Goal: Task Accomplishment & Management: Manage account settings

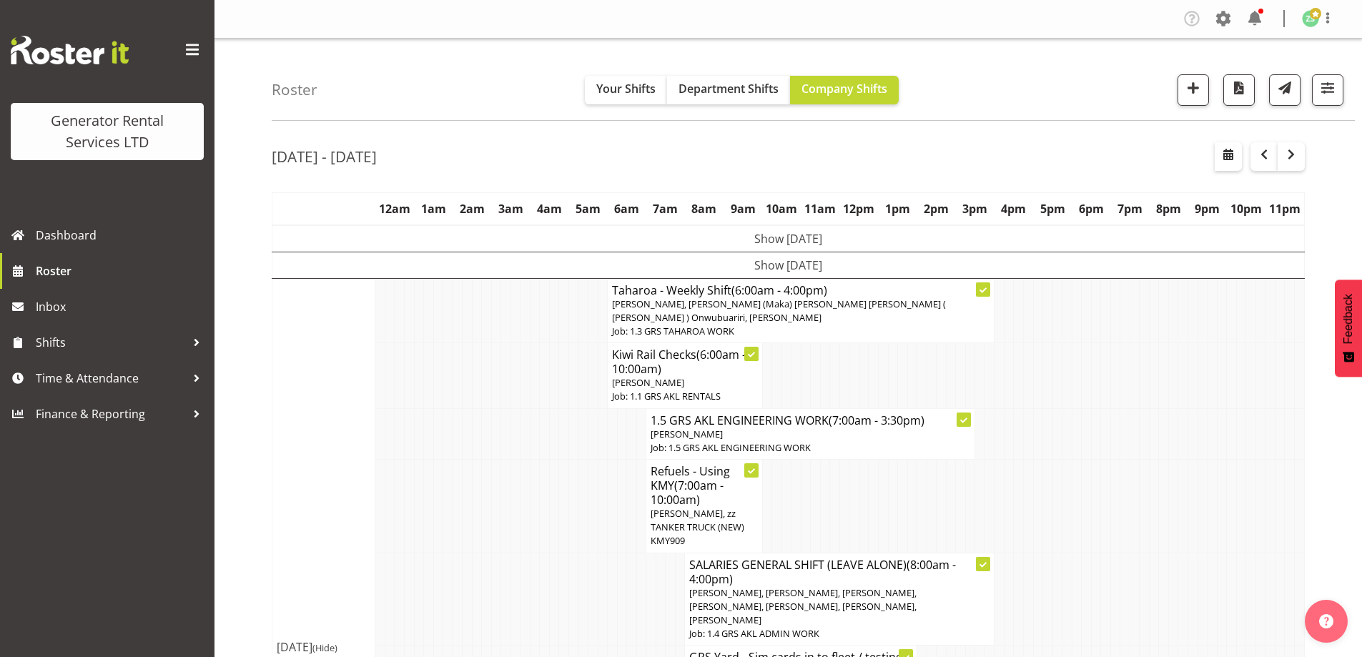
click at [393, 400] on td at bounding box center [390, 375] width 10 height 65
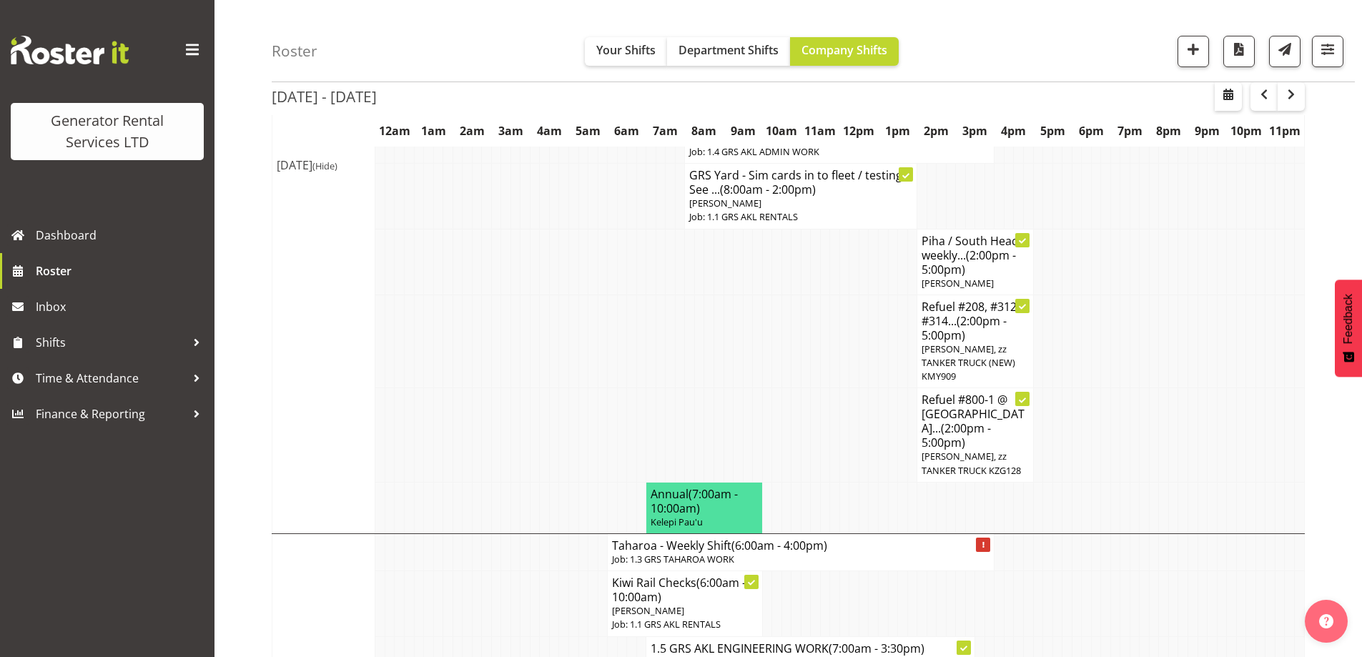
scroll to position [715, 0]
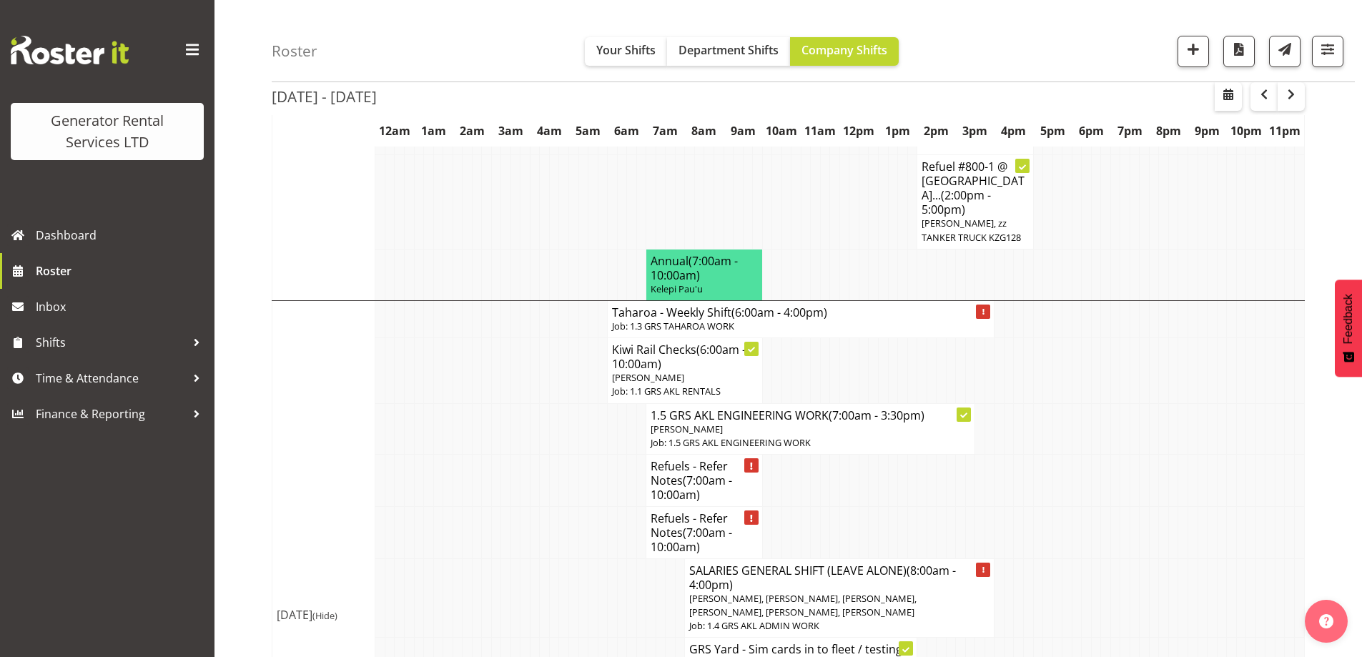
click at [496, 559] on td at bounding box center [496, 598] width 10 height 79
click at [398, 506] on td at bounding box center [400, 532] width 10 height 52
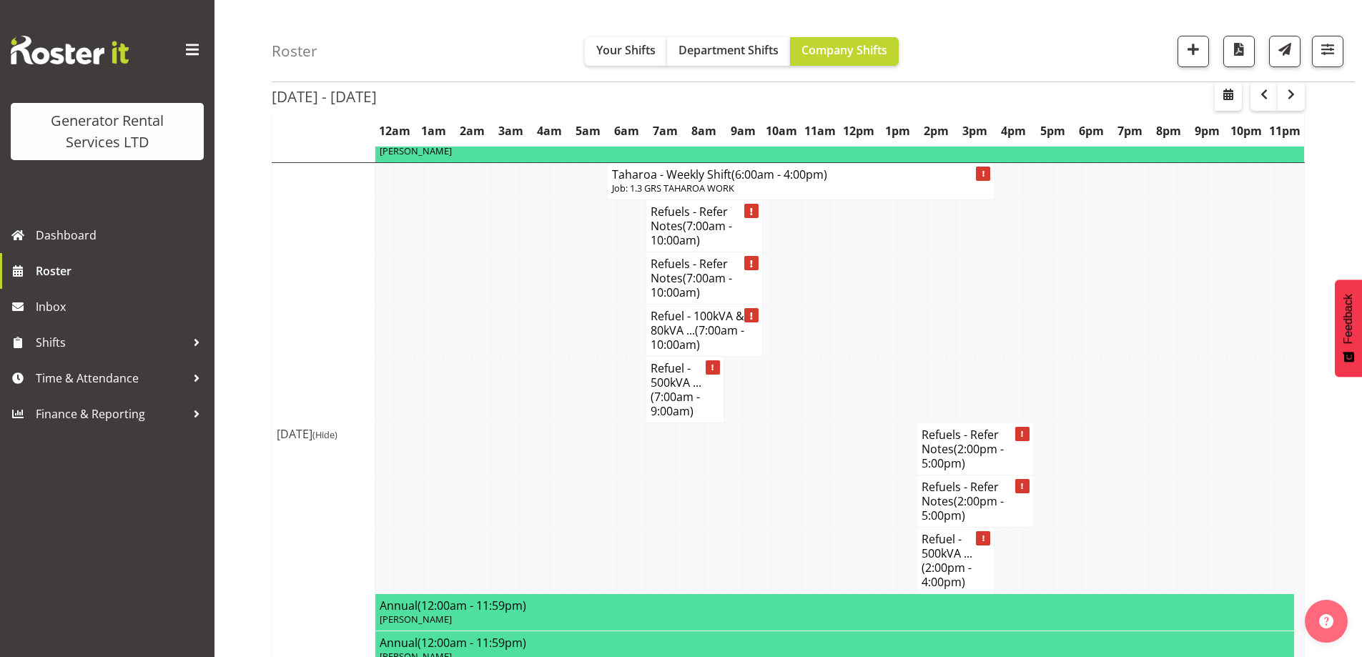
scroll to position [2074, 0]
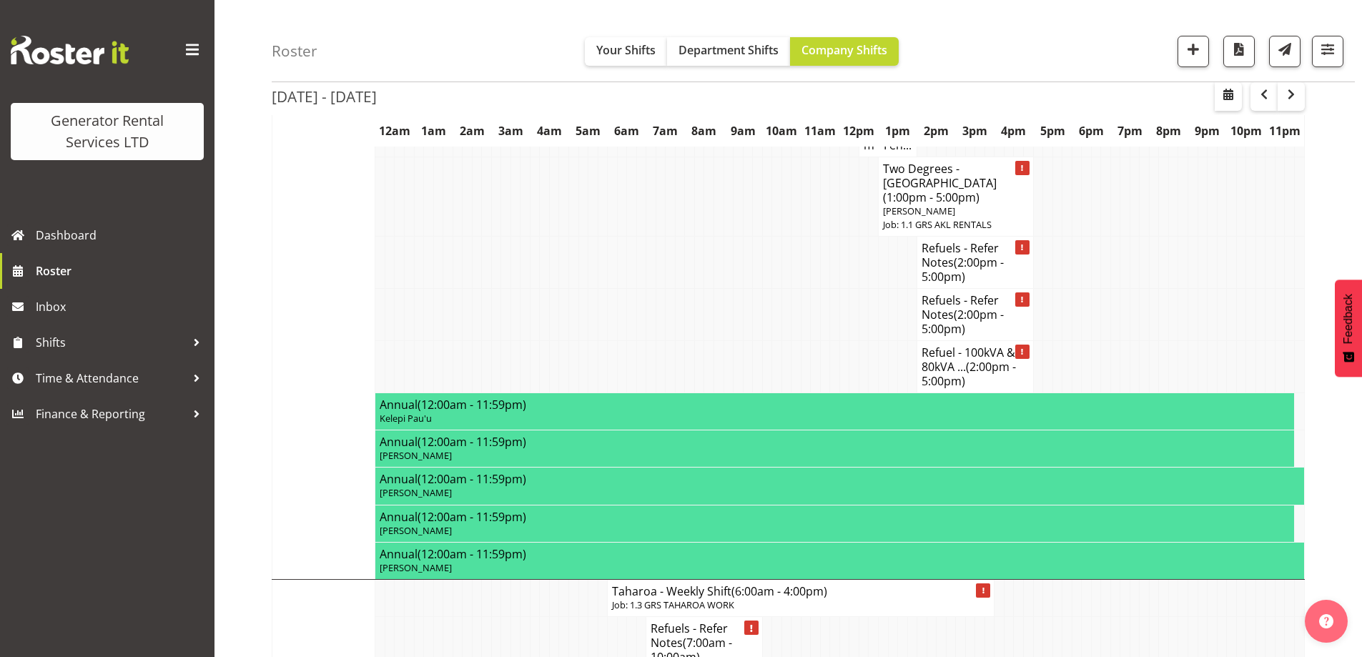
click at [509, 579] on td at bounding box center [506, 597] width 10 height 37
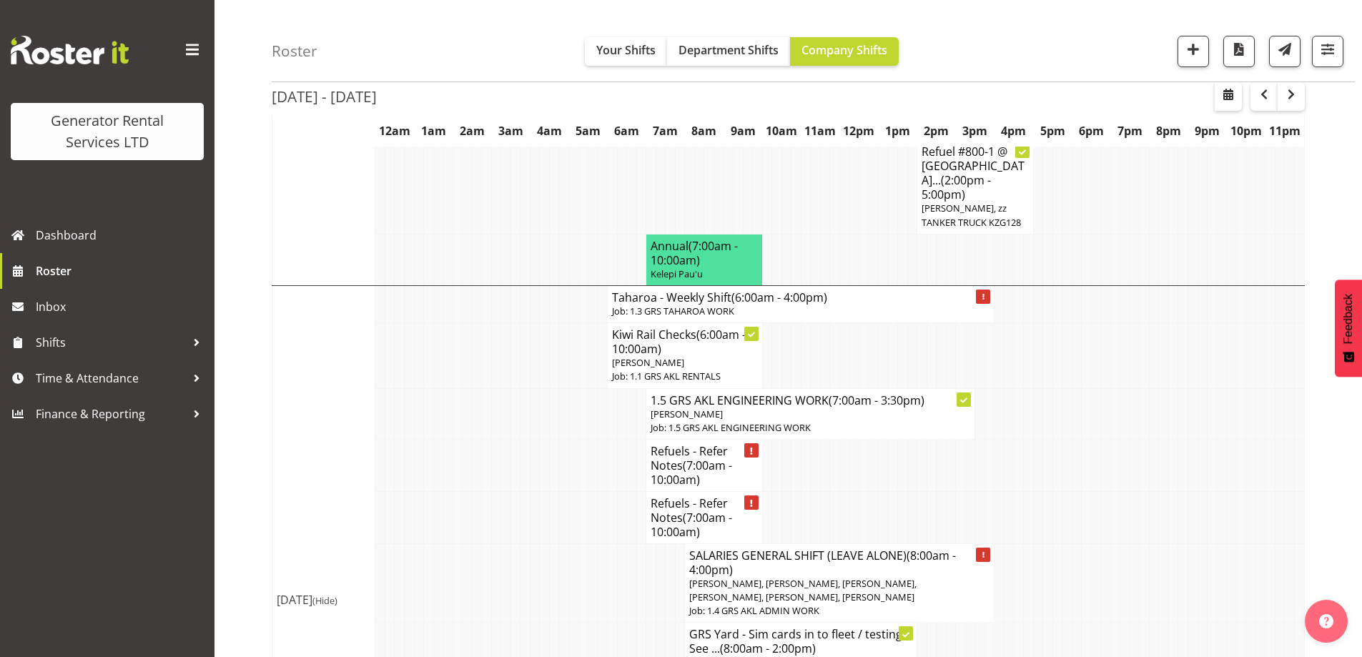
scroll to position [715, 0]
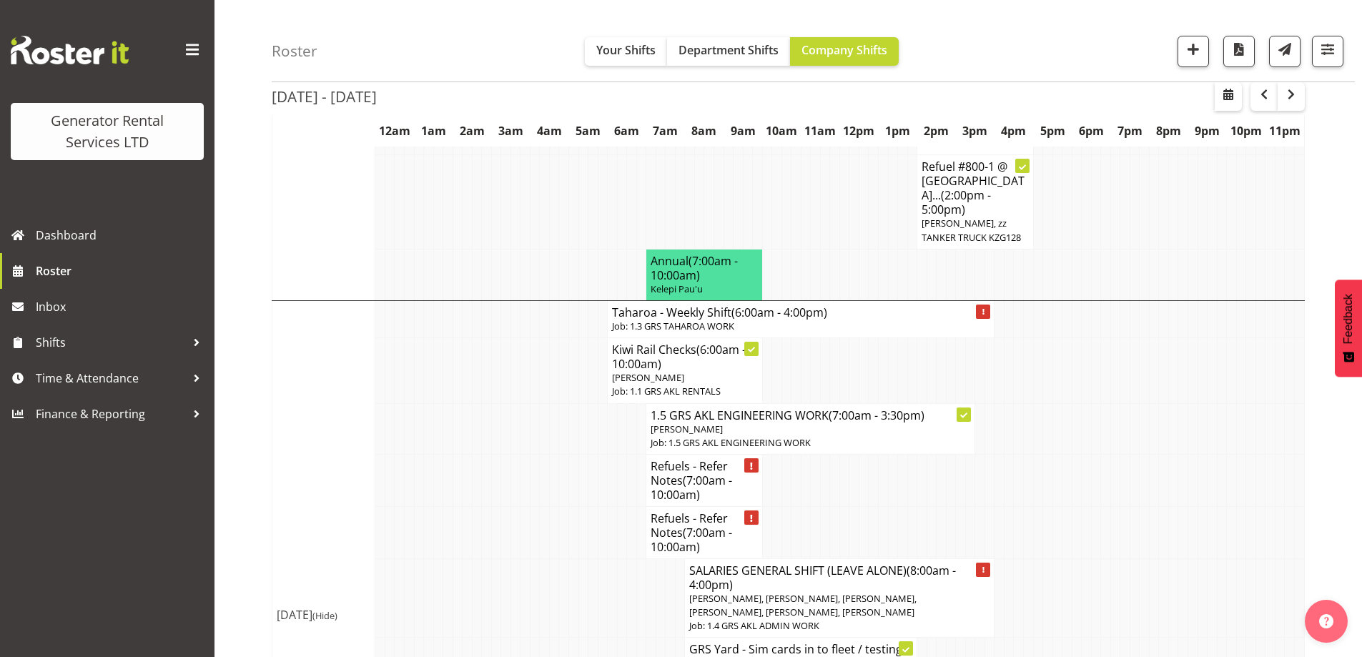
click at [542, 506] on td at bounding box center [545, 532] width 10 height 52
click at [601, 454] on td at bounding box center [603, 480] width 10 height 52
click at [1066, 506] on td at bounding box center [1068, 532] width 10 height 52
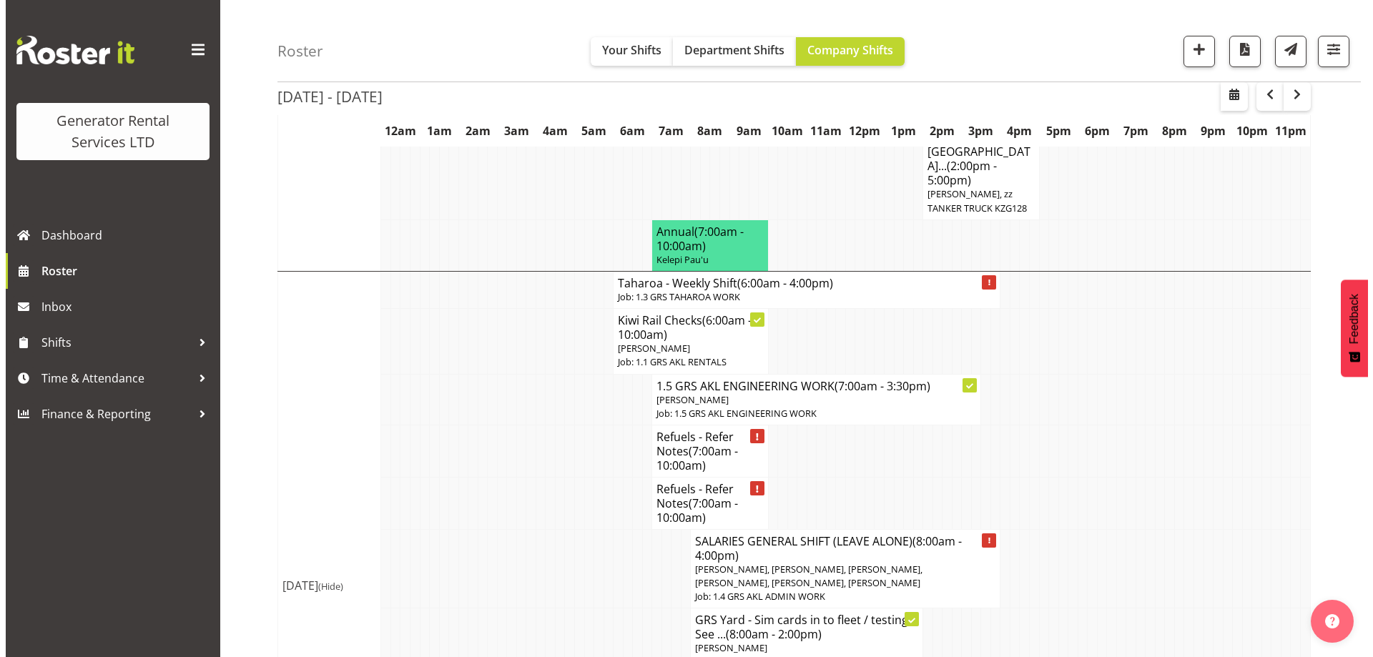
scroll to position [787, 0]
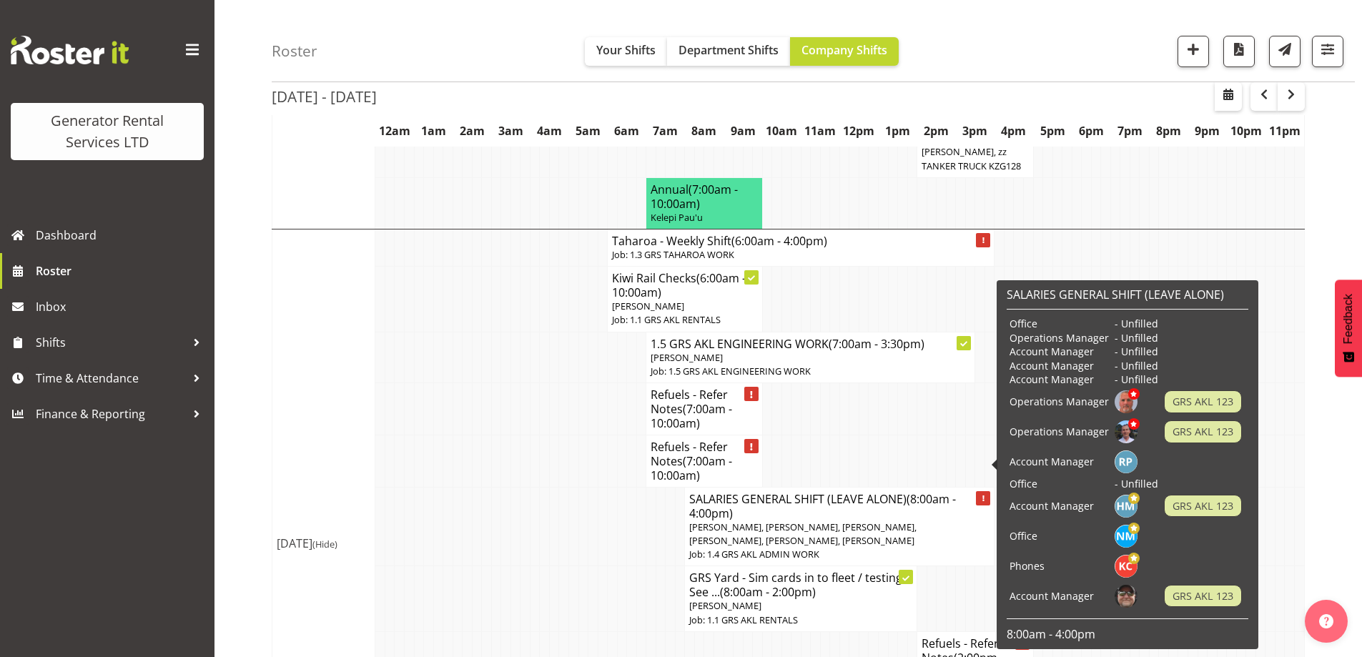
click at [917, 521] on span "Dave Wallace, Jacques Engelbrecht, Ryan Paulsen, Hamish MacMillan, Nick McDonal…" at bounding box center [802, 534] width 227 height 26
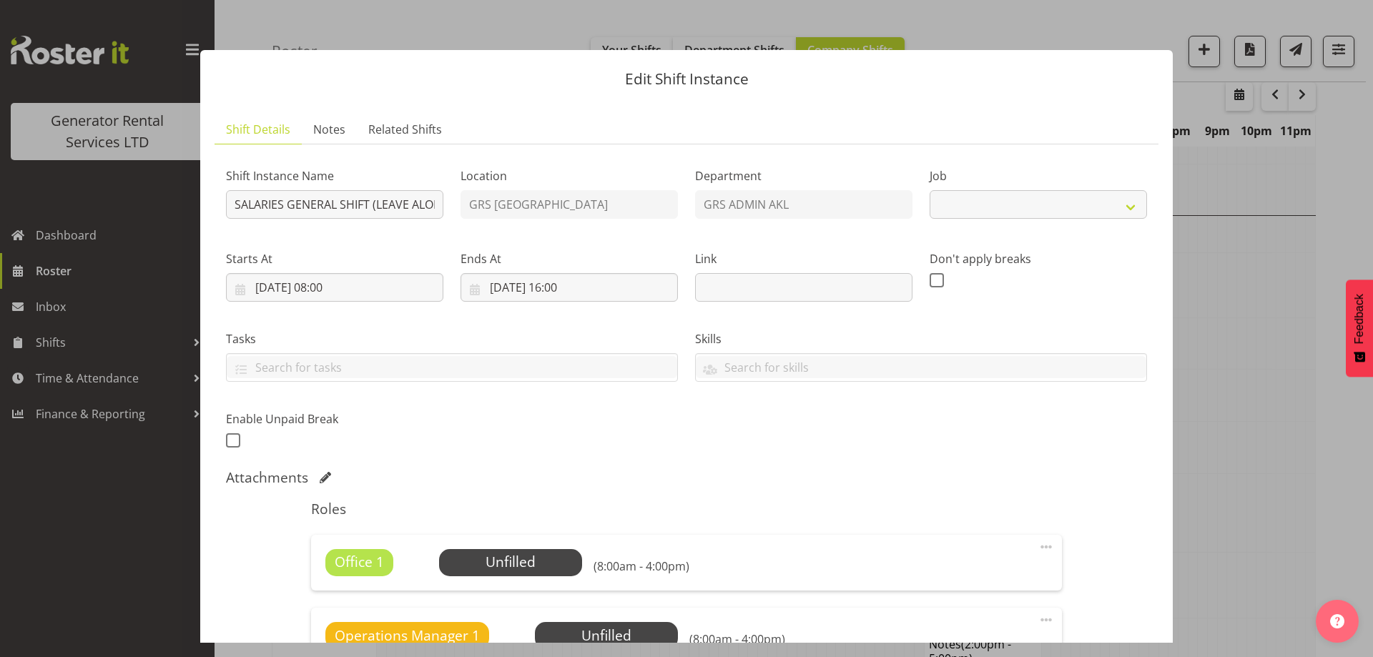
select select "875"
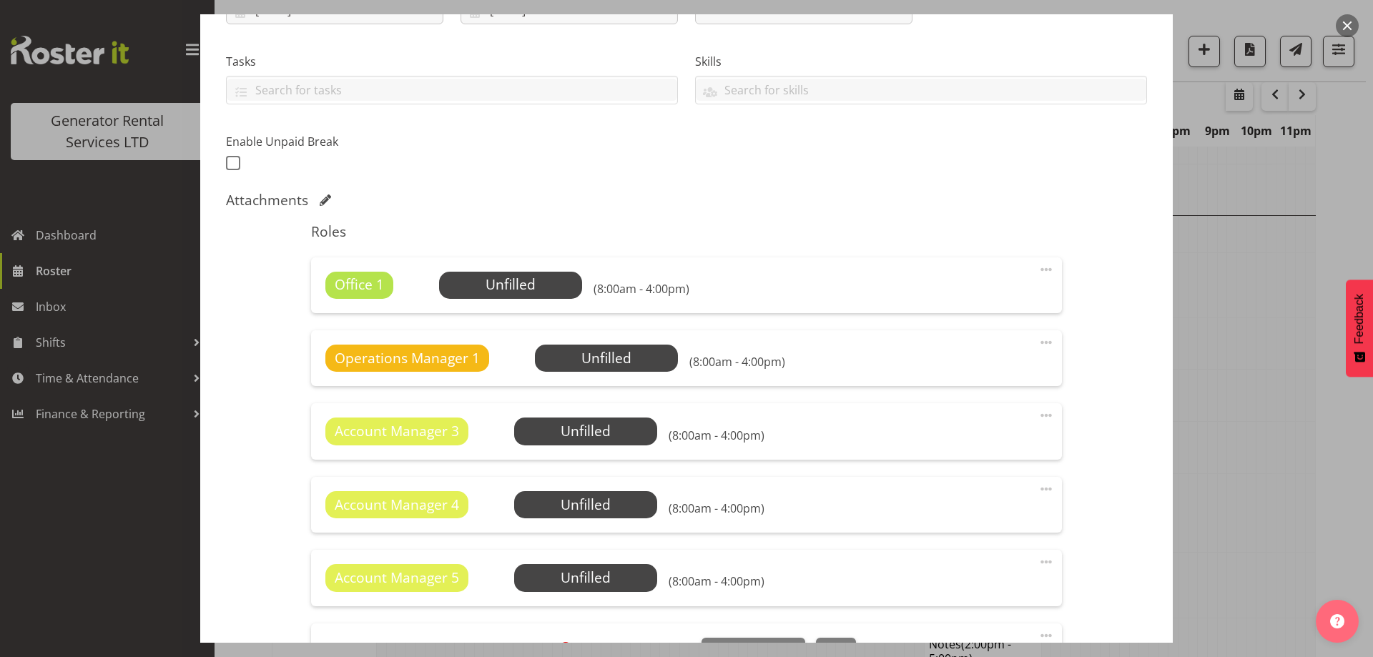
scroll to position [286, 0]
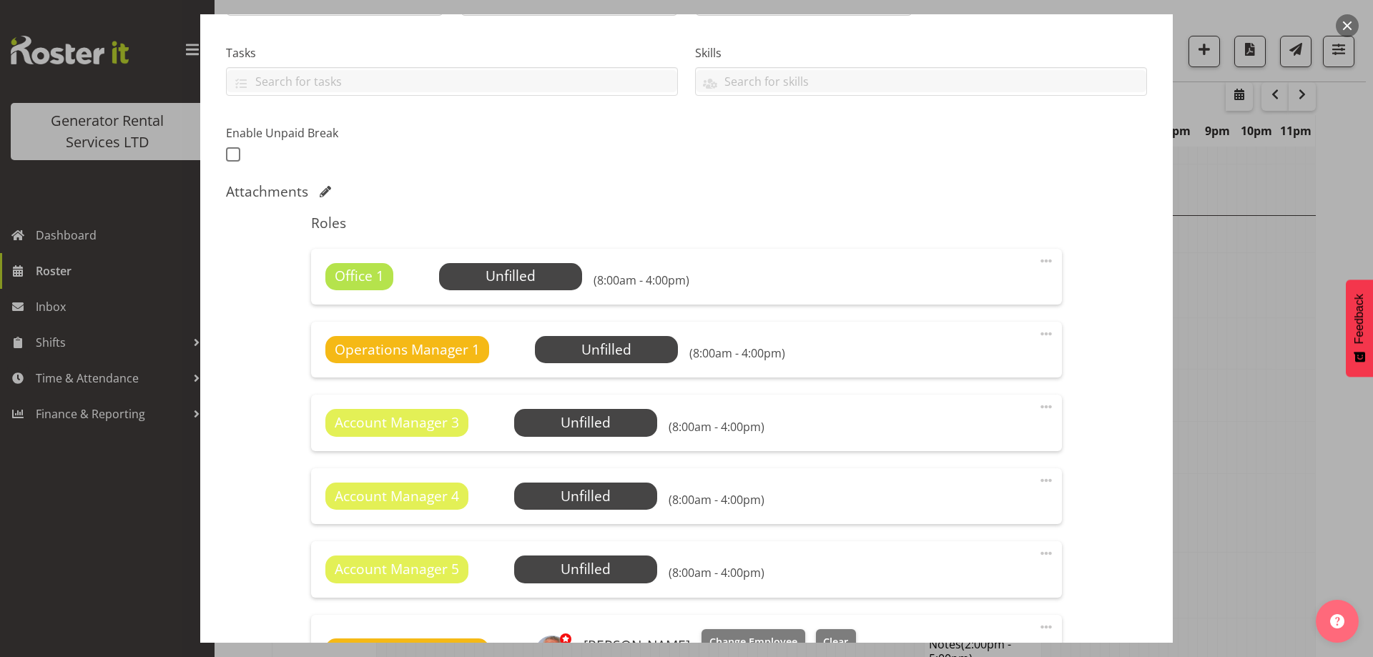
click at [1038, 264] on span at bounding box center [1046, 260] width 17 height 17
click at [964, 340] on link "Delete" at bounding box center [986, 344] width 137 height 26
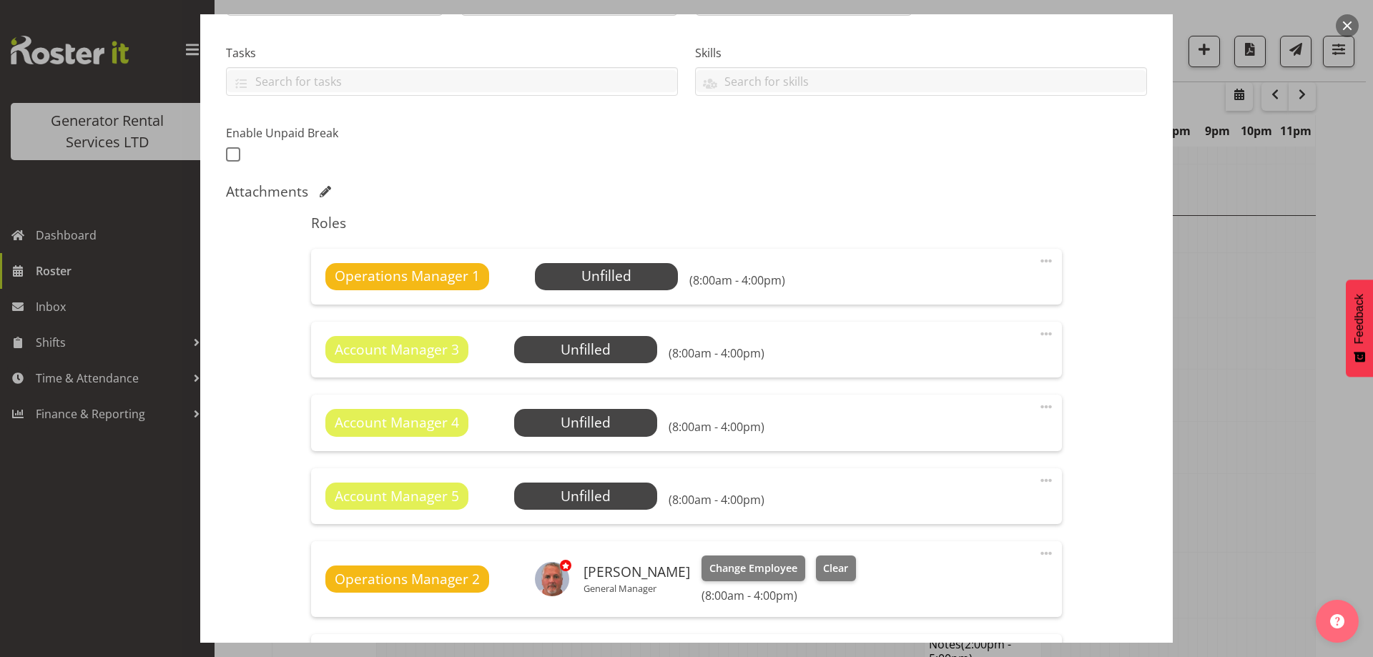
click at [1026, 269] on div "Operations Manager 1 Unfilled Select Employee (8:00am - 4:00pm)" at bounding box center [686, 276] width 722 height 27
click at [1038, 262] on span at bounding box center [1046, 260] width 17 height 17
click at [950, 342] on link "Delete" at bounding box center [986, 344] width 137 height 26
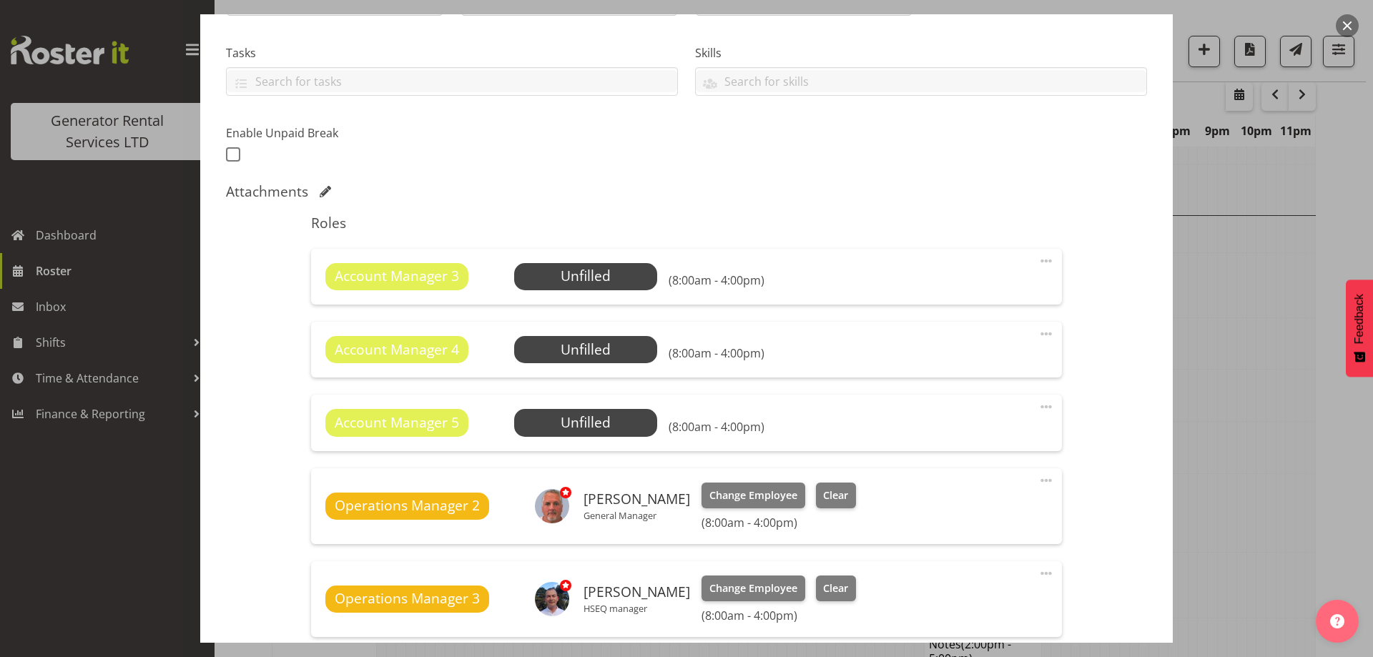
click at [1038, 258] on span at bounding box center [1046, 260] width 17 height 17
click at [968, 336] on link "Delete" at bounding box center [986, 344] width 137 height 26
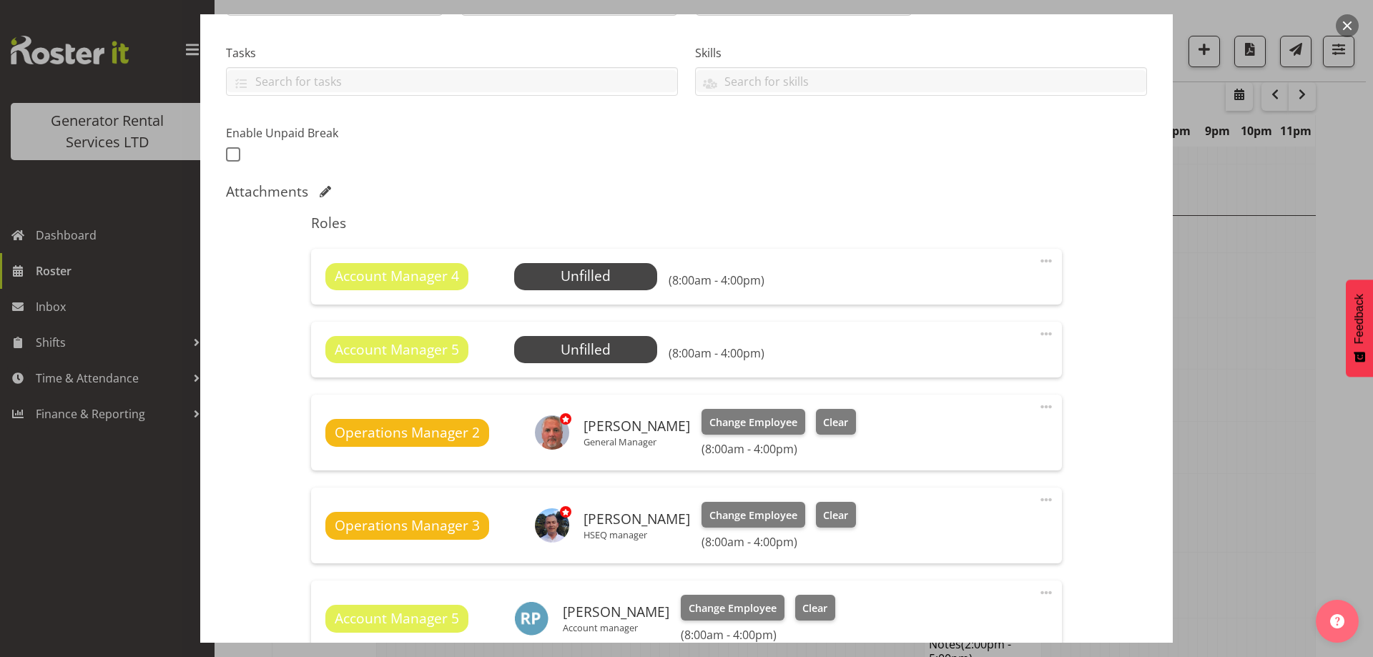
click at [1038, 261] on span at bounding box center [1046, 260] width 17 height 17
click at [979, 339] on link "Delete" at bounding box center [986, 344] width 137 height 26
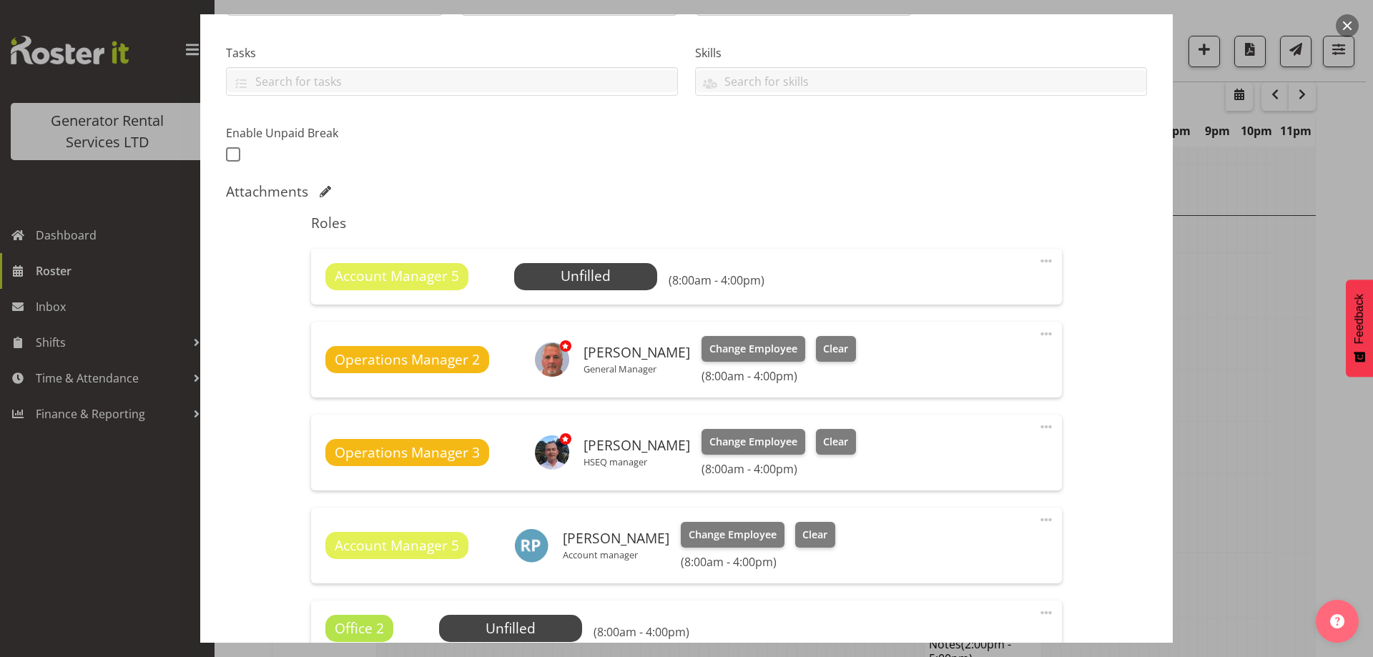
click at [1038, 259] on span at bounding box center [1046, 260] width 17 height 17
click at [937, 338] on link "Delete" at bounding box center [986, 344] width 137 height 26
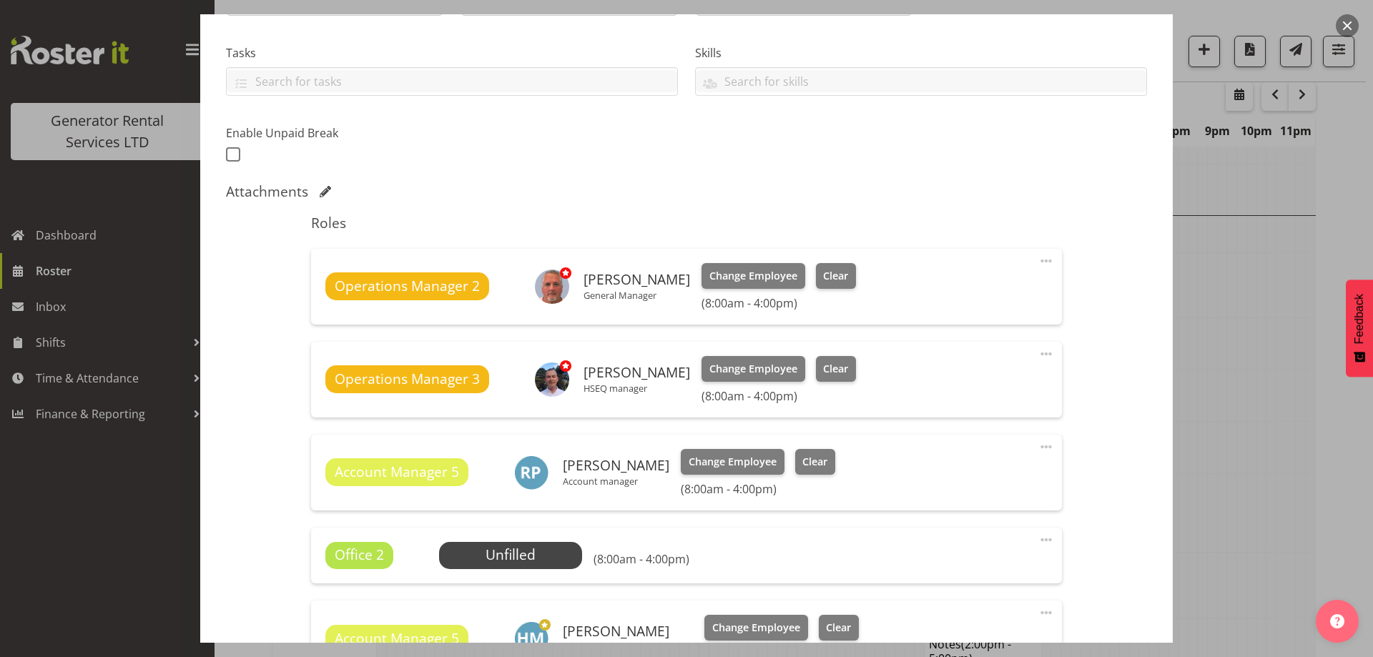
click at [1038, 540] on span at bounding box center [1046, 539] width 17 height 17
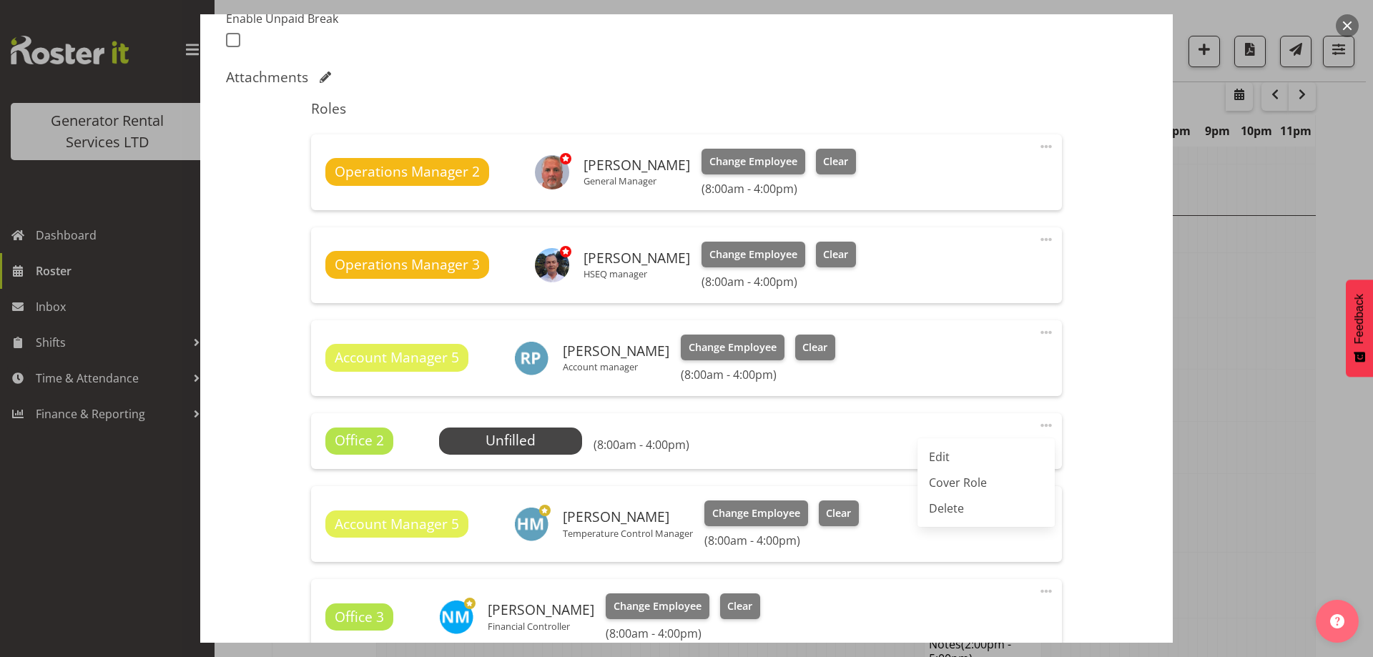
scroll to position [501, 0]
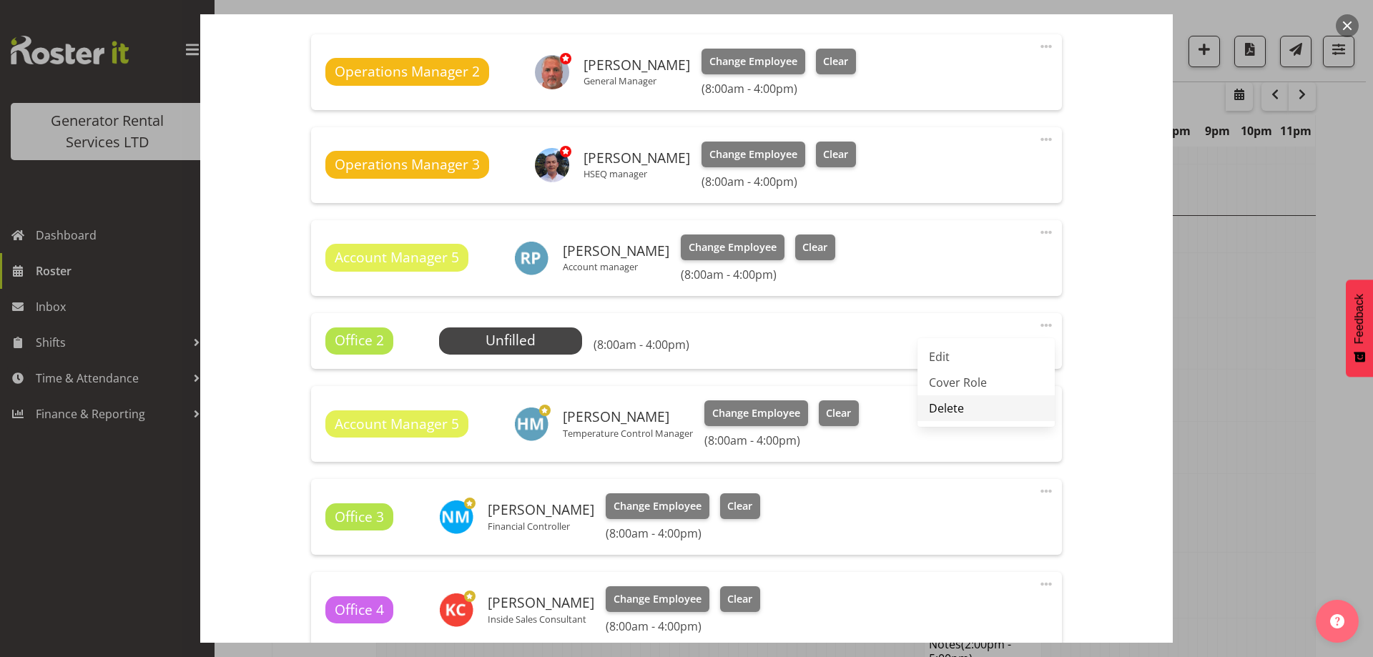
click at [941, 407] on link "Delete" at bounding box center [986, 409] width 137 height 26
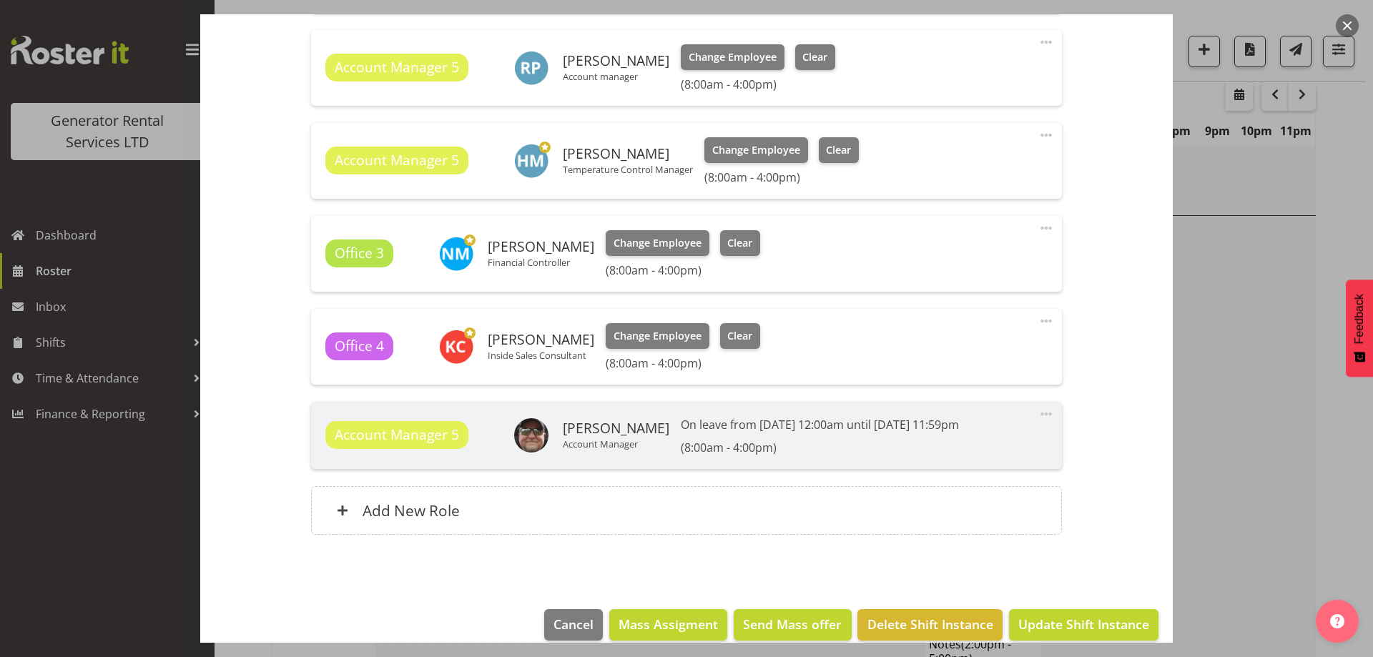
scroll to position [710, 0]
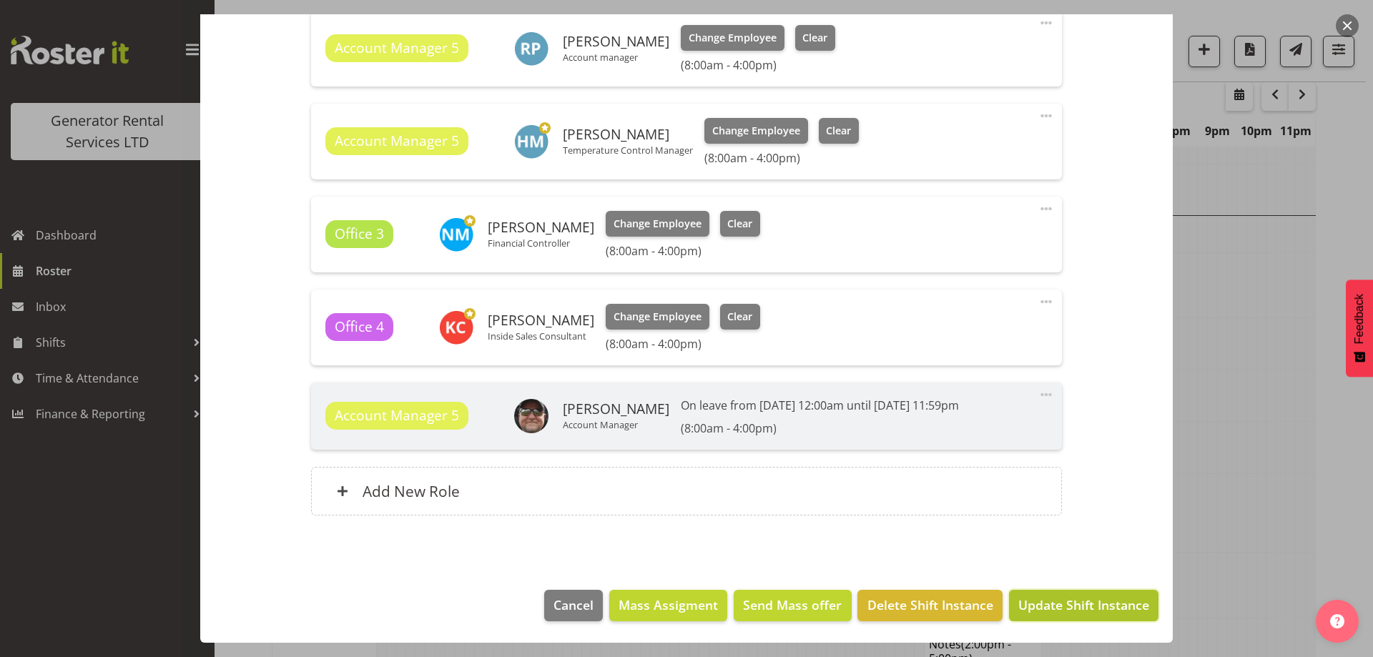
click at [1104, 611] on span "Update Shift Instance" at bounding box center [1083, 605] width 131 height 19
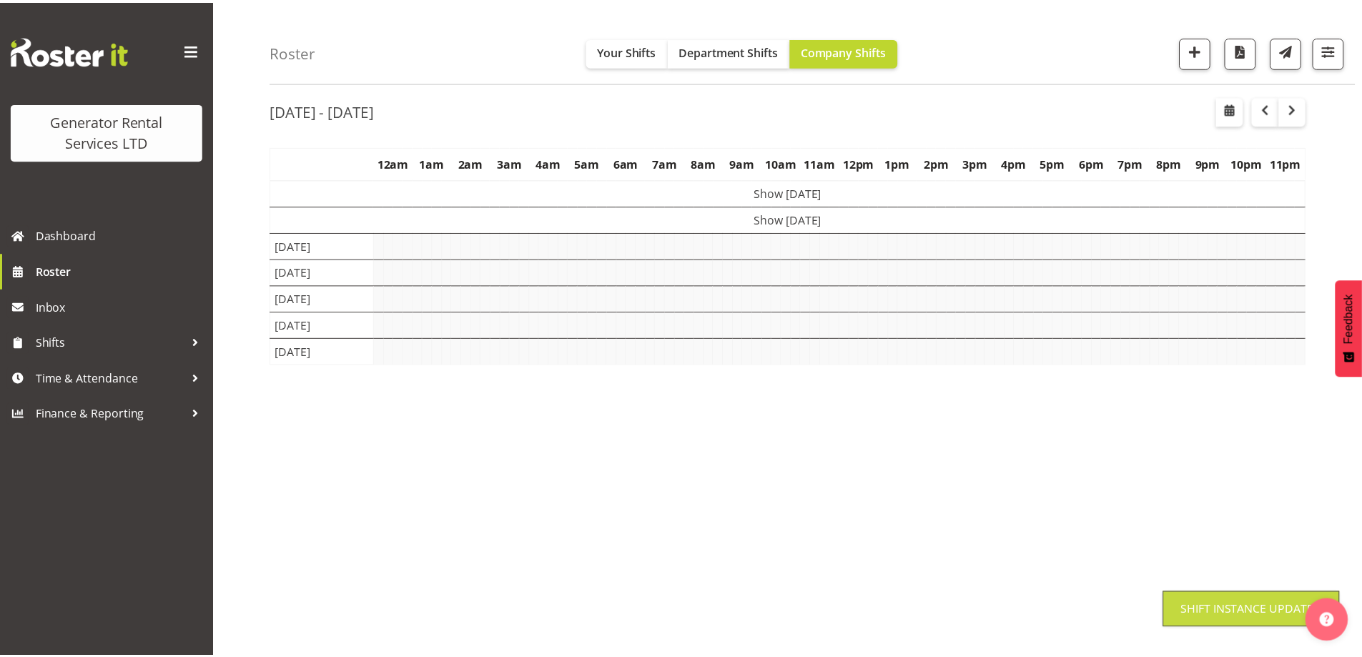
scroll to position [46, 0]
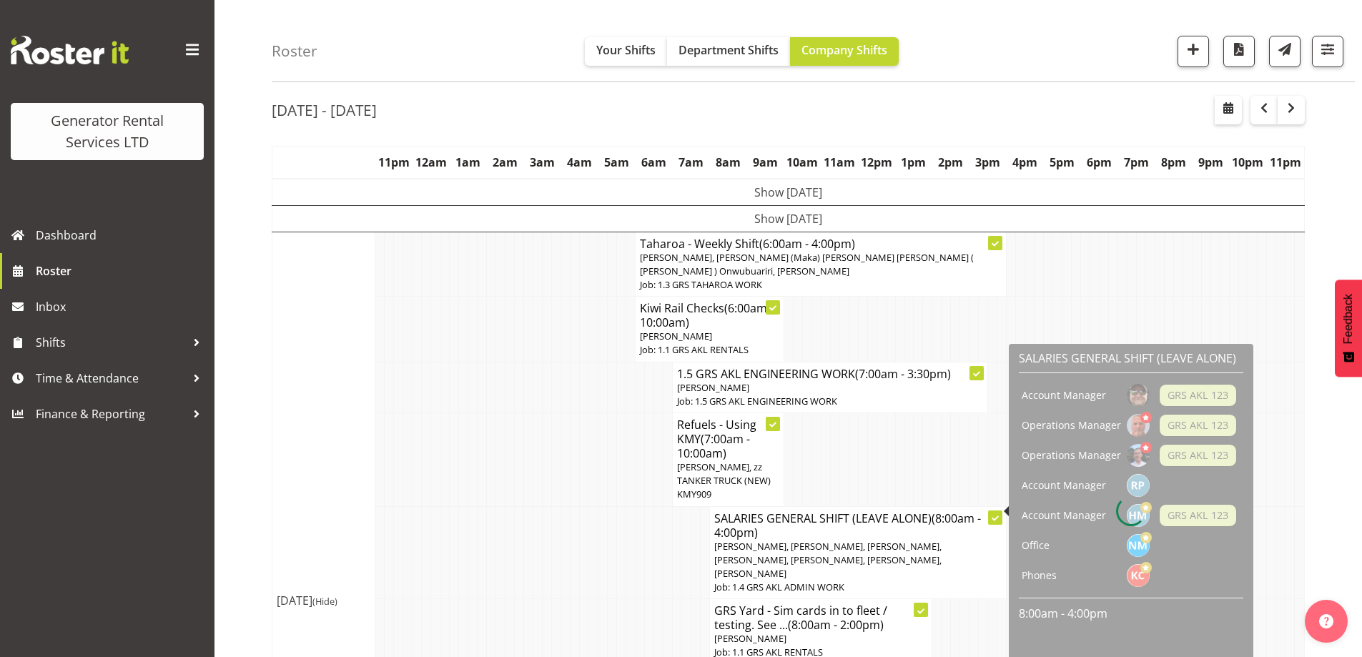
click at [664, 539] on td at bounding box center [667, 552] width 9 height 93
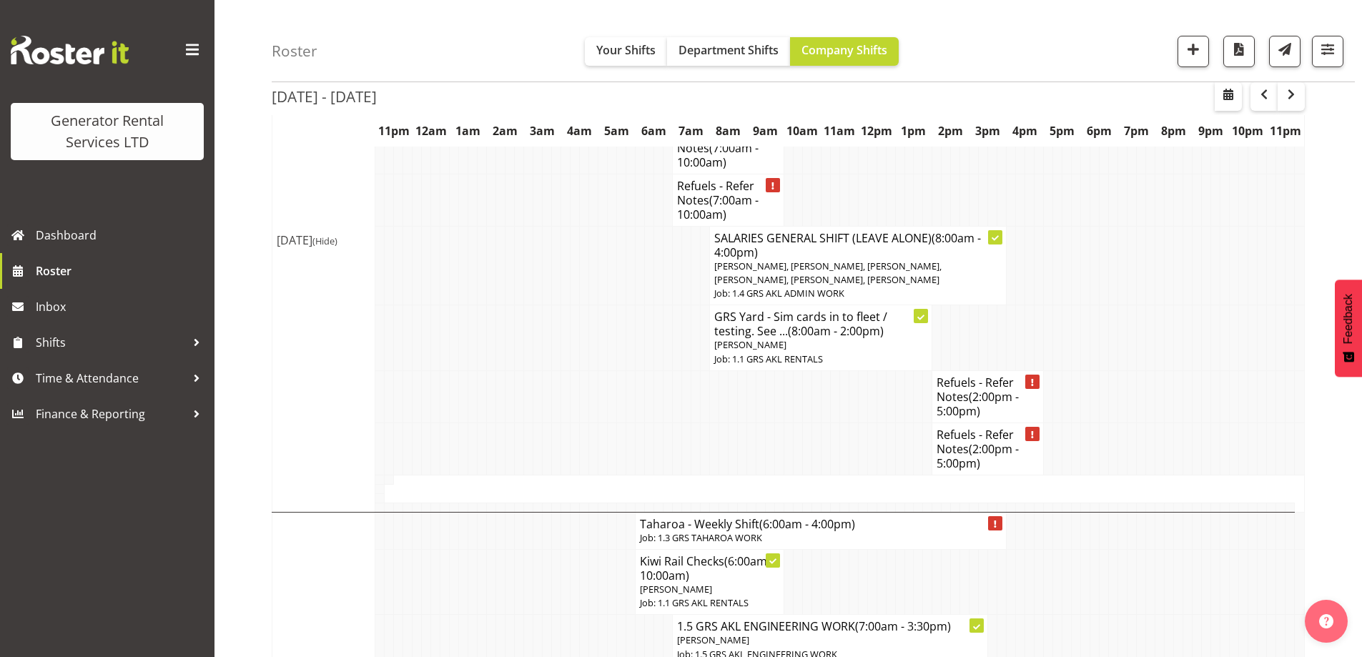
scroll to position [762, 0]
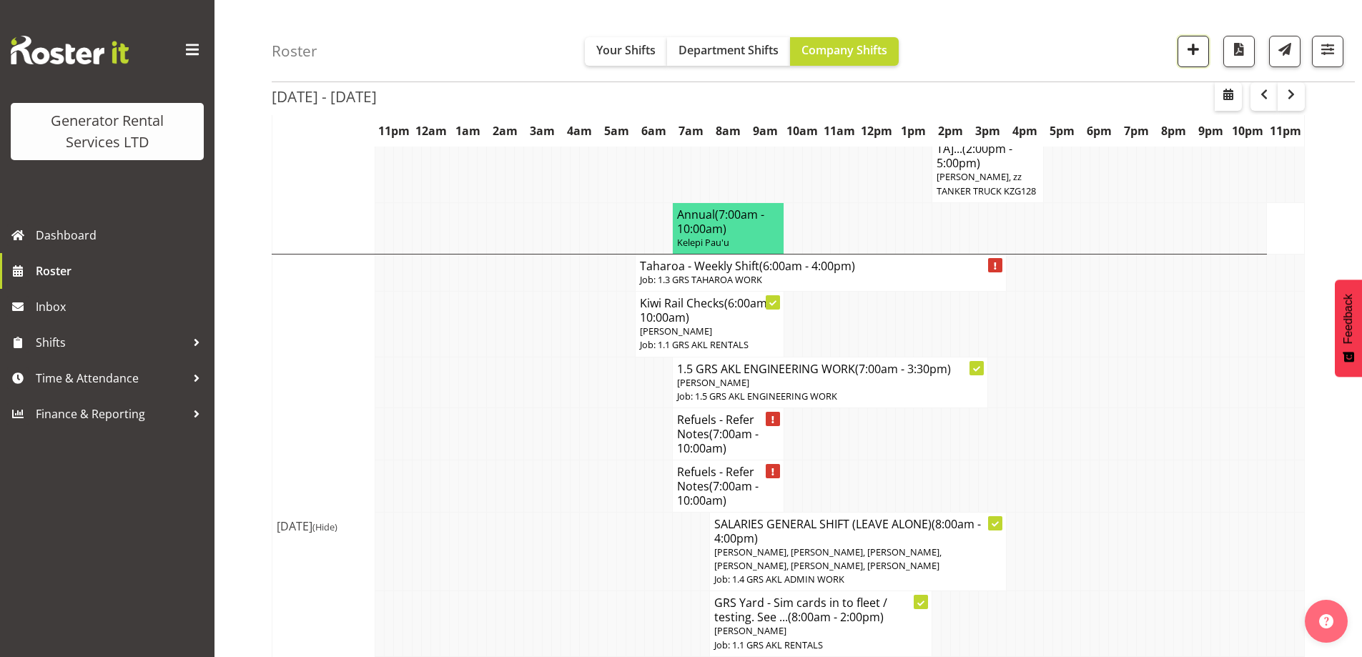
click at [1196, 39] on button "button" at bounding box center [1193, 51] width 31 height 31
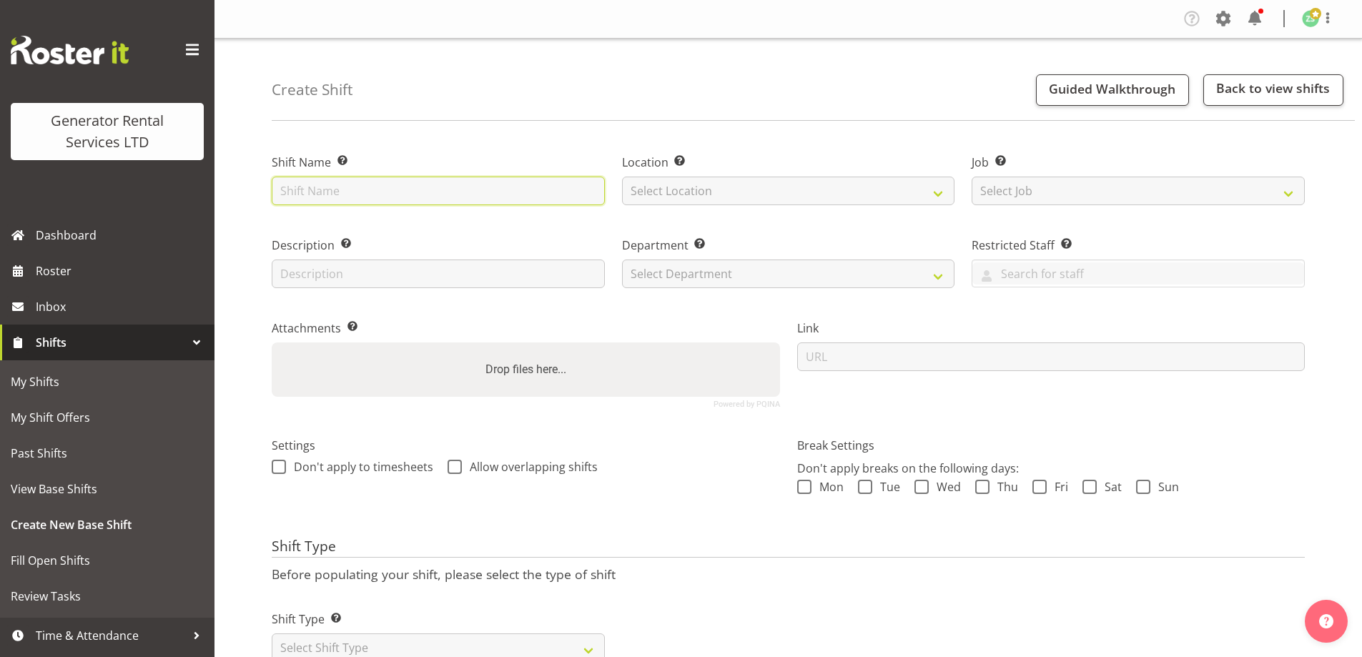
drag, startPoint x: 0, startPoint y: 0, endPoint x: 436, endPoint y: 190, distance: 475.7
click at [436, 190] on input "text" at bounding box center [438, 191] width 333 height 29
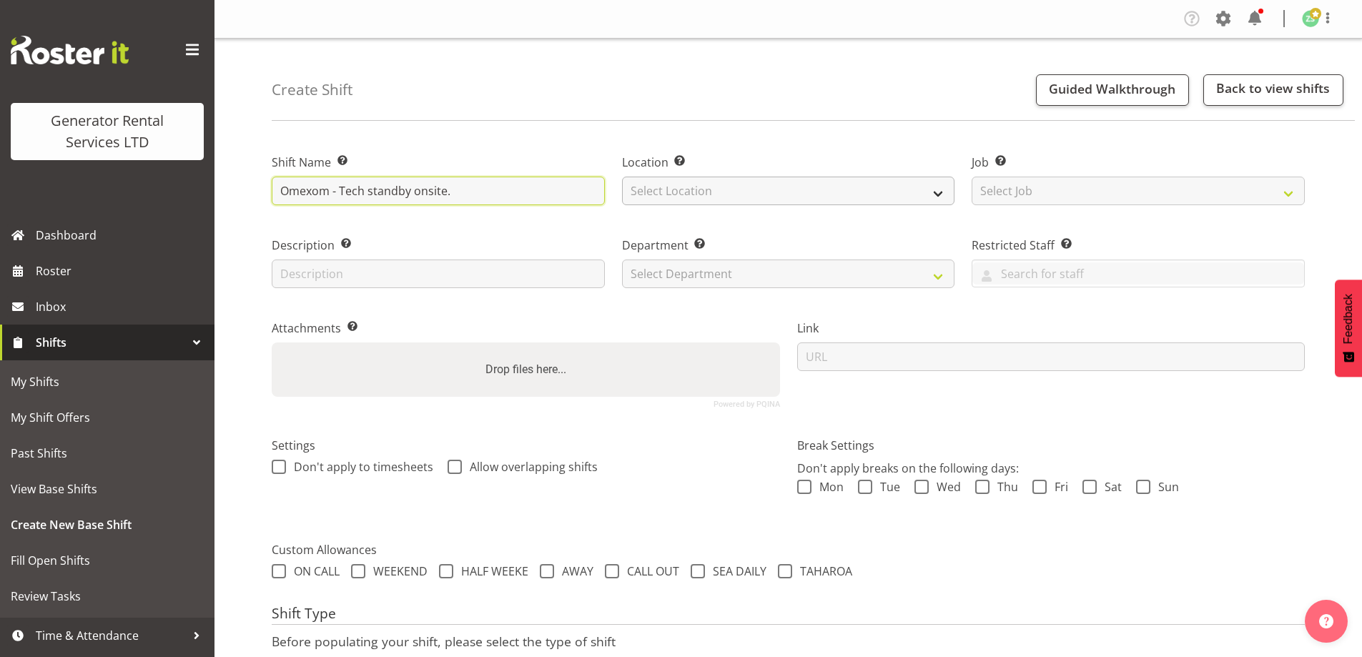
type input "Omexom - Tech standby onsite."
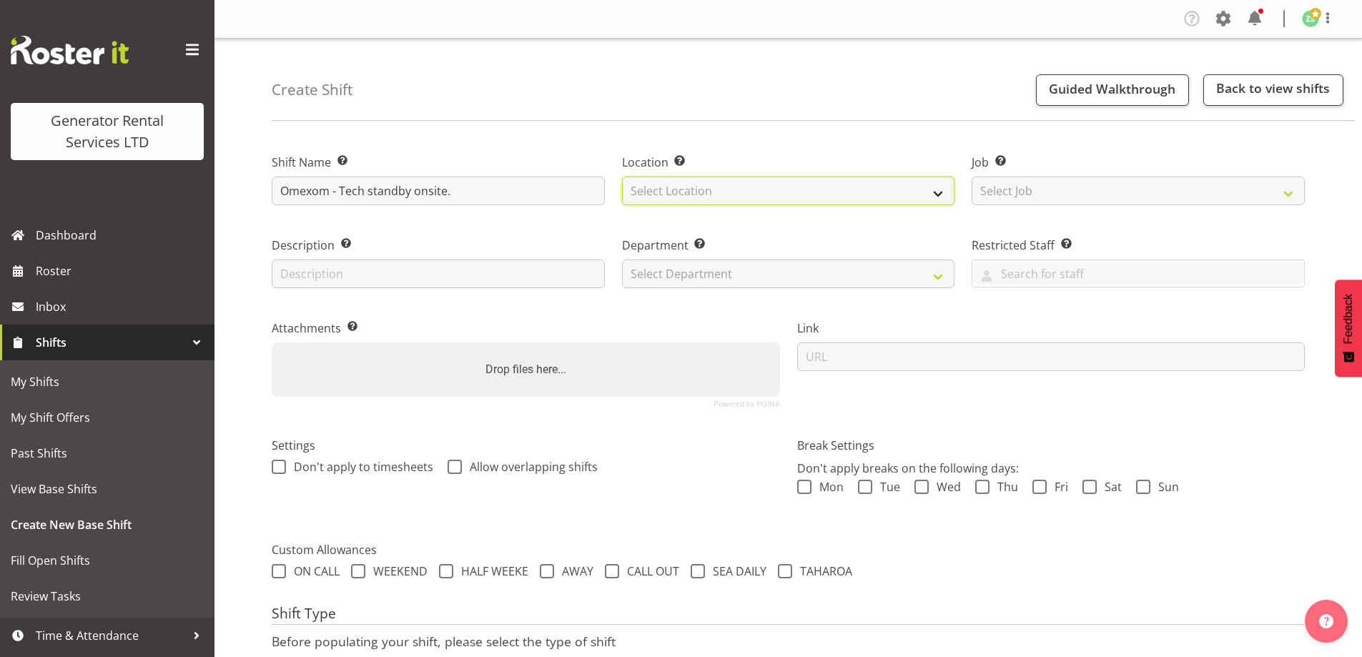
click at [704, 185] on select "Select Location [GEOGRAPHIC_DATA] [GEOGRAPHIC_DATA]" at bounding box center [788, 191] width 333 height 29
select select "28"
click at [622, 177] on select "Select Location [GEOGRAPHIC_DATA] [GEOGRAPHIC_DATA]" at bounding box center [788, 191] width 333 height 29
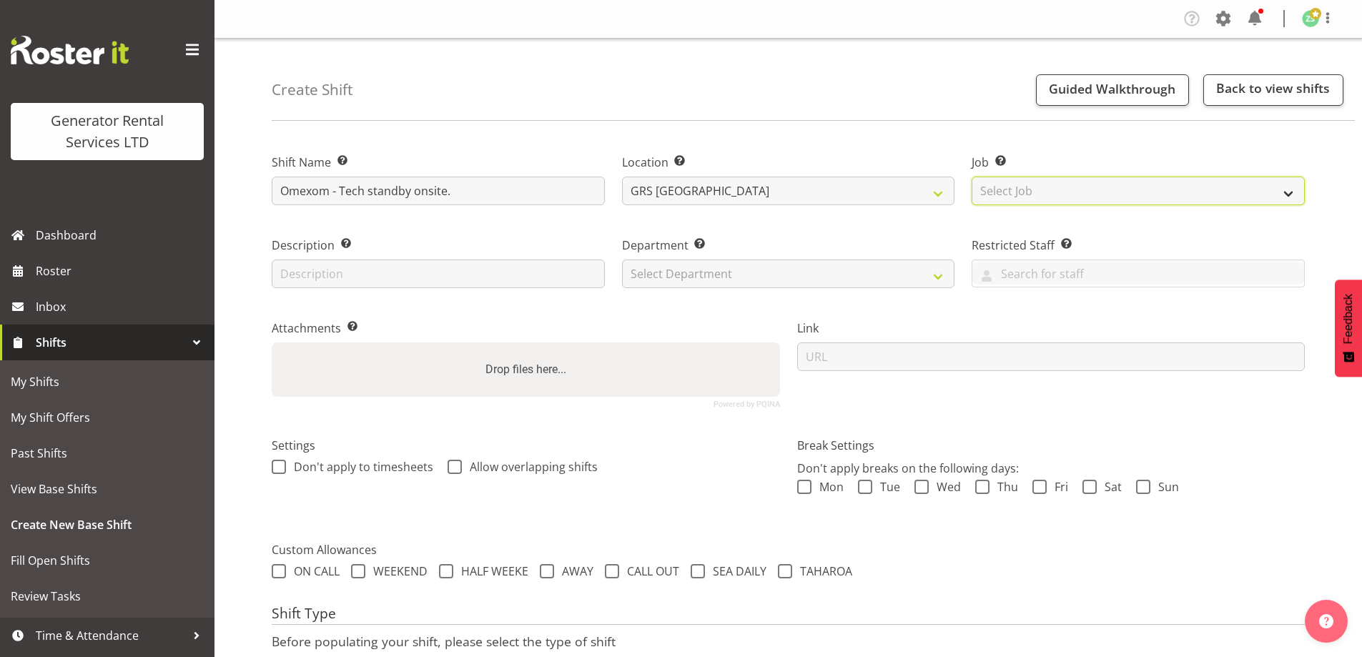
click at [1023, 199] on select "Select Job Create new job 1.1 GRS AKL RENTALS 1.1 GRS AKL RENTALS AC 1.1 GRS AK…" at bounding box center [1138, 191] width 333 height 29
select select "9"
click at [972, 177] on select "Select Job Create new job 1.1 GRS AKL RENTALS 1.1 GRS AKL RENTALS AC 1.1 GRS AK…" at bounding box center [1138, 191] width 333 height 29
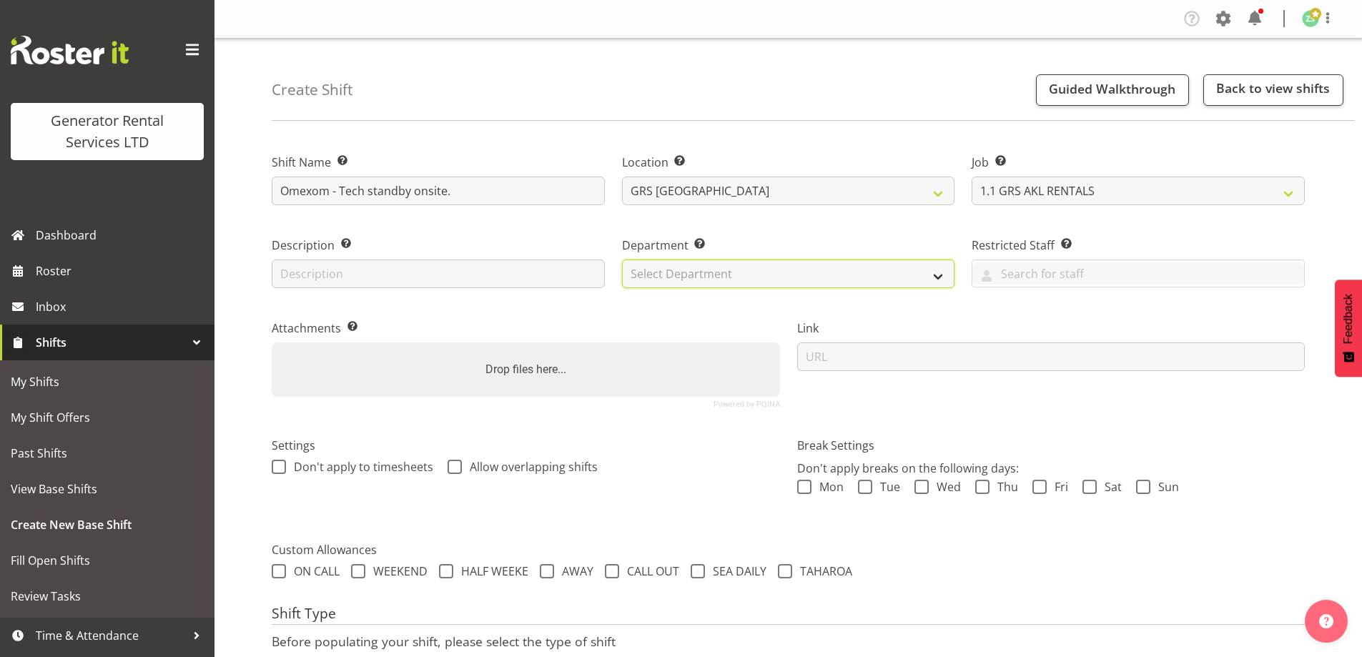
click at [920, 276] on select "Select Department GRS ADMIN AKL GRS HIRE AKL GRS HIRE TGA GRS HIRE HST GRS ENGI…" at bounding box center [788, 274] width 333 height 29
select select "20"
click at [622, 260] on select "Select Department GRS ADMIN AKL GRS HIRE AKL GRS HIRE TGA GRS HIRE HST GRS ENGI…" at bounding box center [788, 274] width 333 height 29
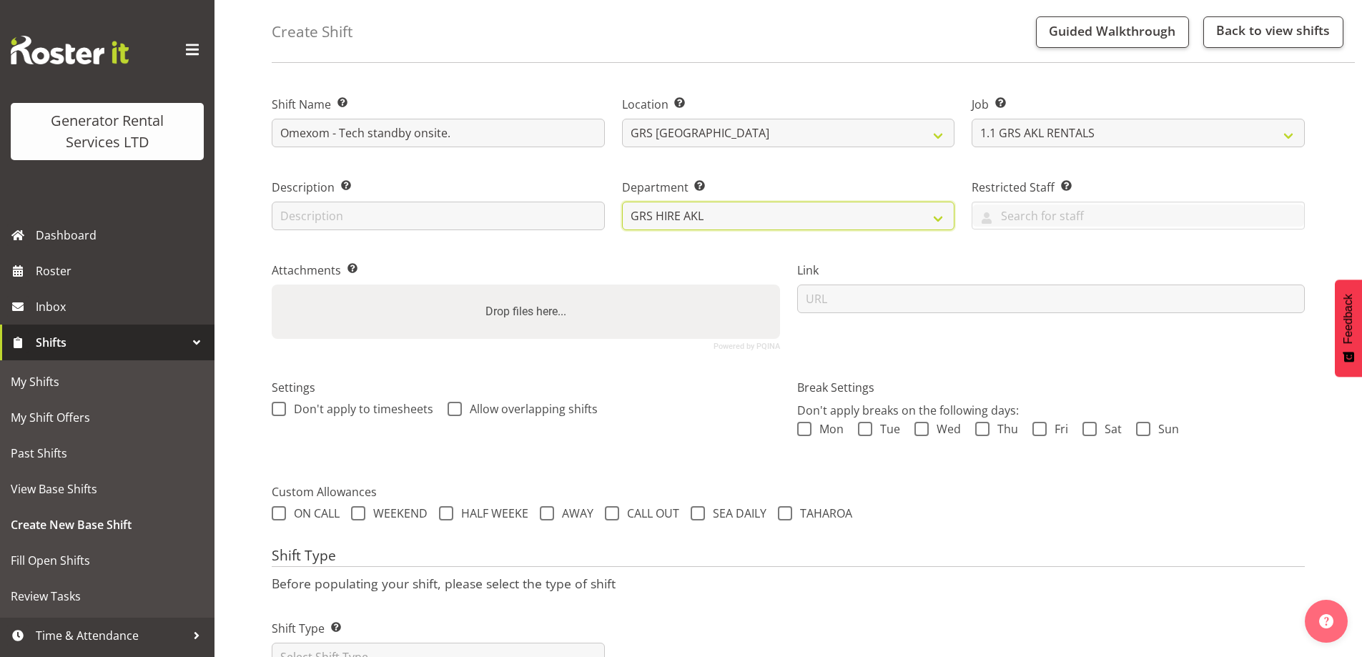
scroll to position [117, 0]
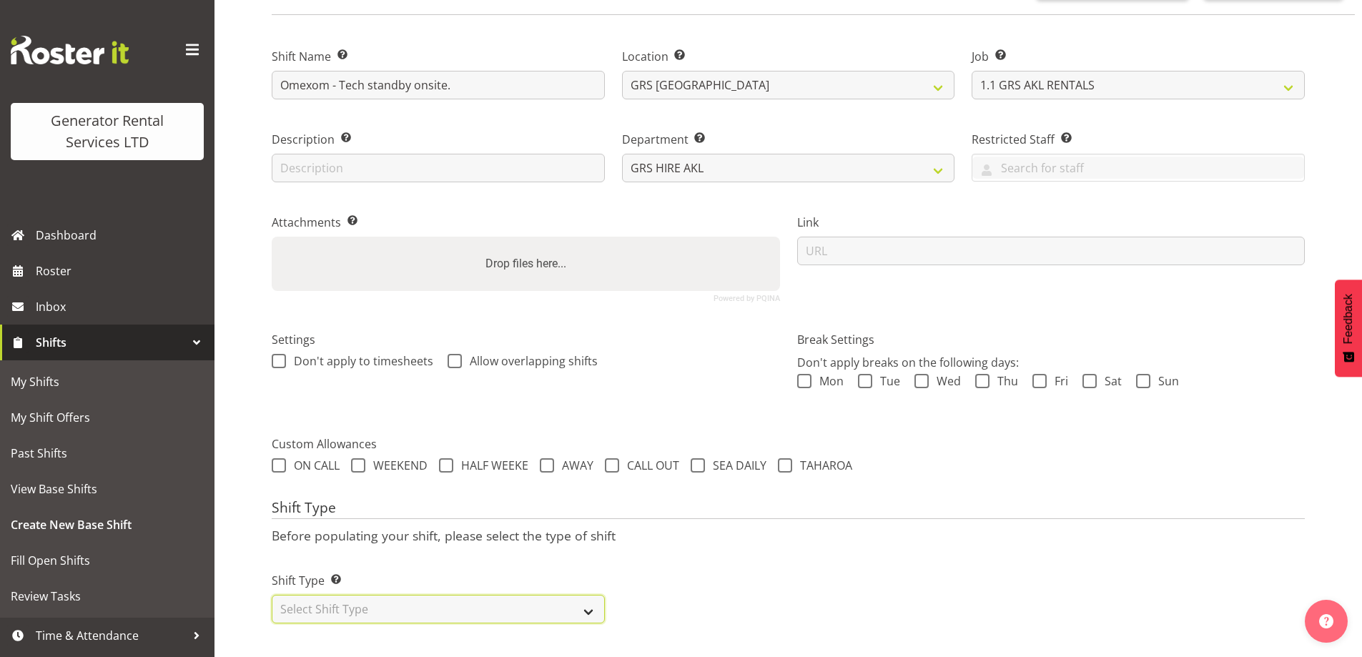
click at [424, 611] on select "Select Shift Type One Off Shift Recurring Shift Rotating Shift" at bounding box center [438, 609] width 333 height 29
select select "one_off"
click at [272, 595] on select "Select Shift Type One Off Shift Recurring Shift Rotating Shift" at bounding box center [438, 609] width 333 height 29
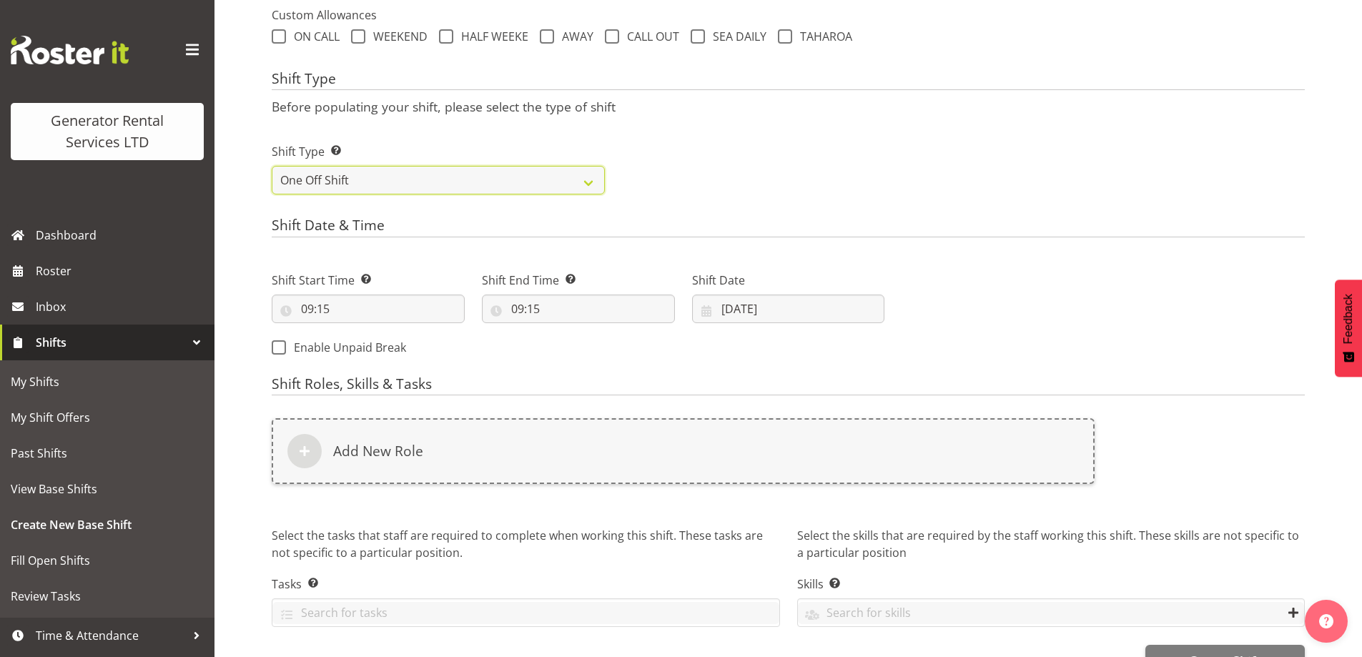
scroll to position [546, 0]
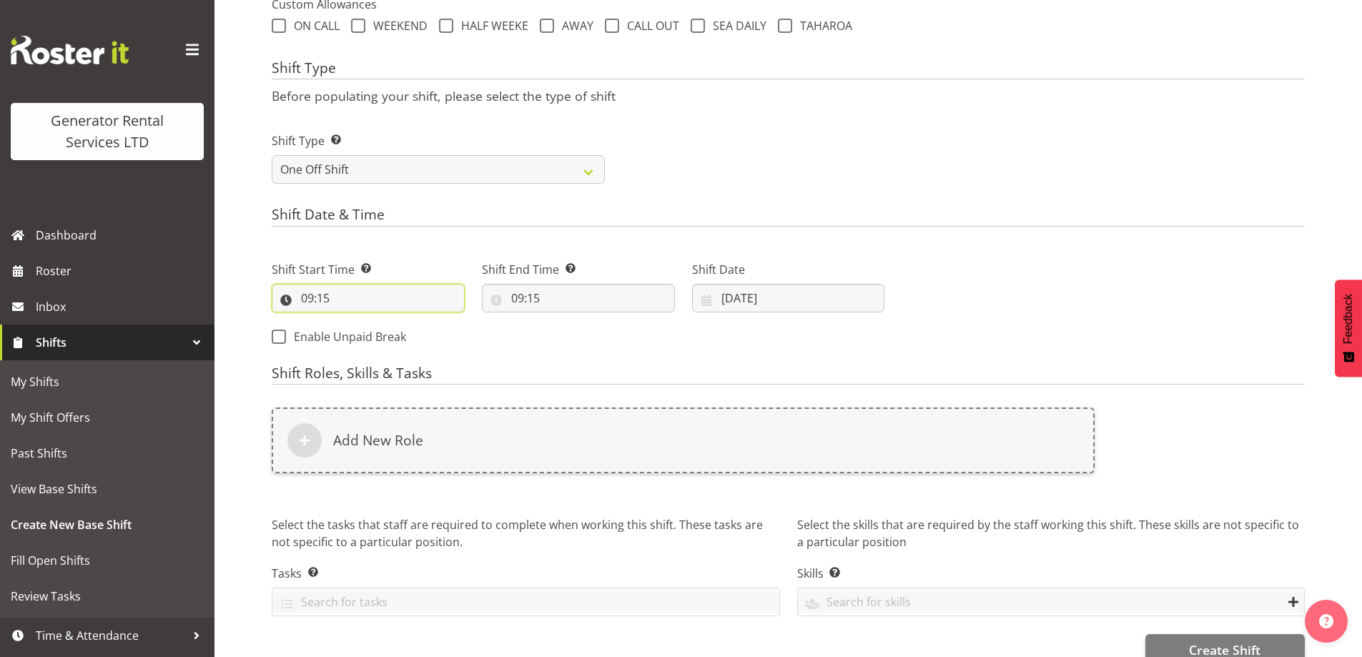
click at [365, 311] on input "09:15" at bounding box center [368, 298] width 193 height 29
click at [368, 331] on select "00 01 02 03 04 05 06 07 08 09 10 11 12 13 14 15 16 17 18 19 20 21 22 23" at bounding box center [369, 335] width 32 height 29
select select "6"
click at [353, 321] on select "00 01 02 03 04 05 06 07 08 09 10 11 12 13 14 15 16 17 18 19 20 21 22 23" at bounding box center [369, 335] width 32 height 29
type input "06:15"
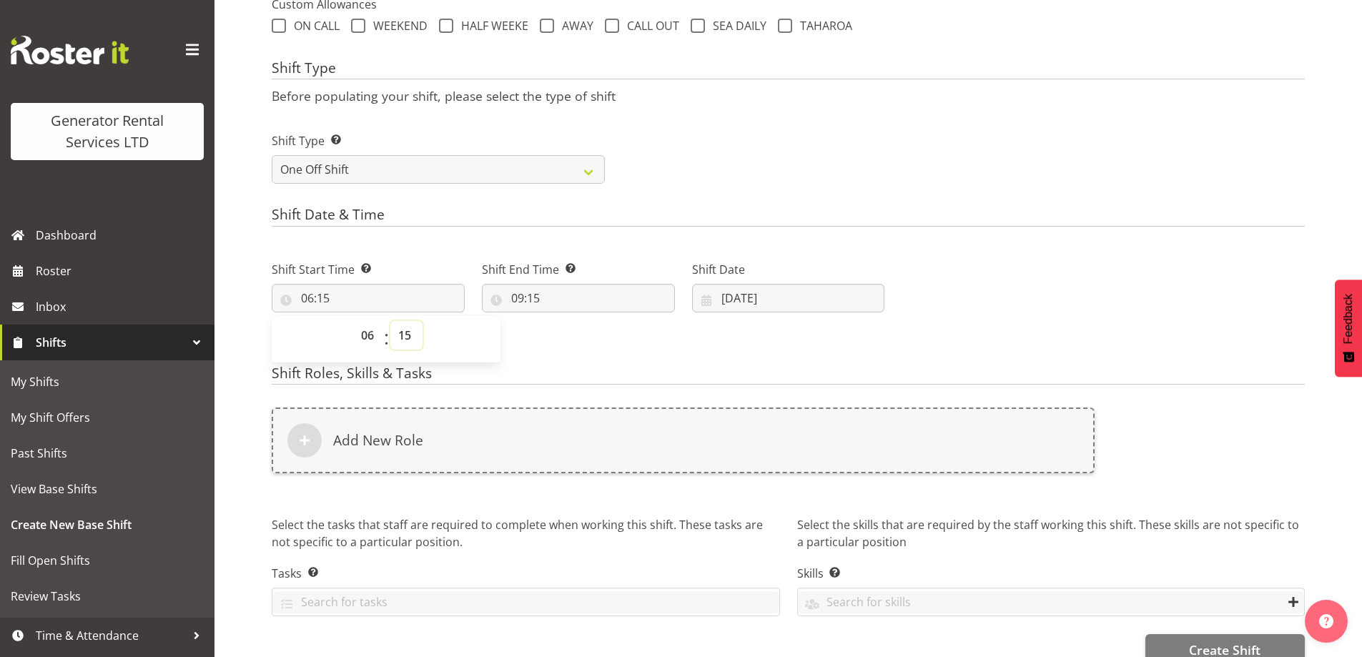
click at [404, 338] on select "00 01 02 03 04 05 06 07 08 09 10 11 12 13 14 15 16 17 18 19 20 21 22 23 24 25 2…" at bounding box center [406, 335] width 32 height 29
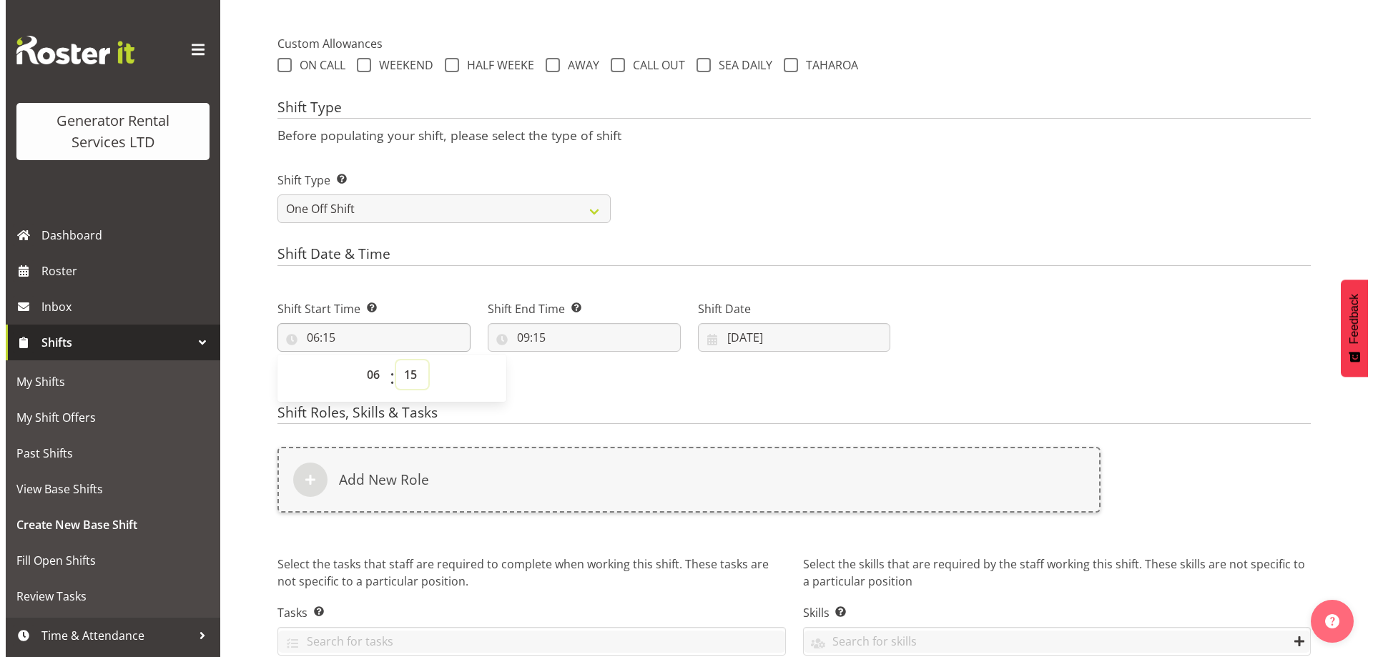
scroll to position [474, 0]
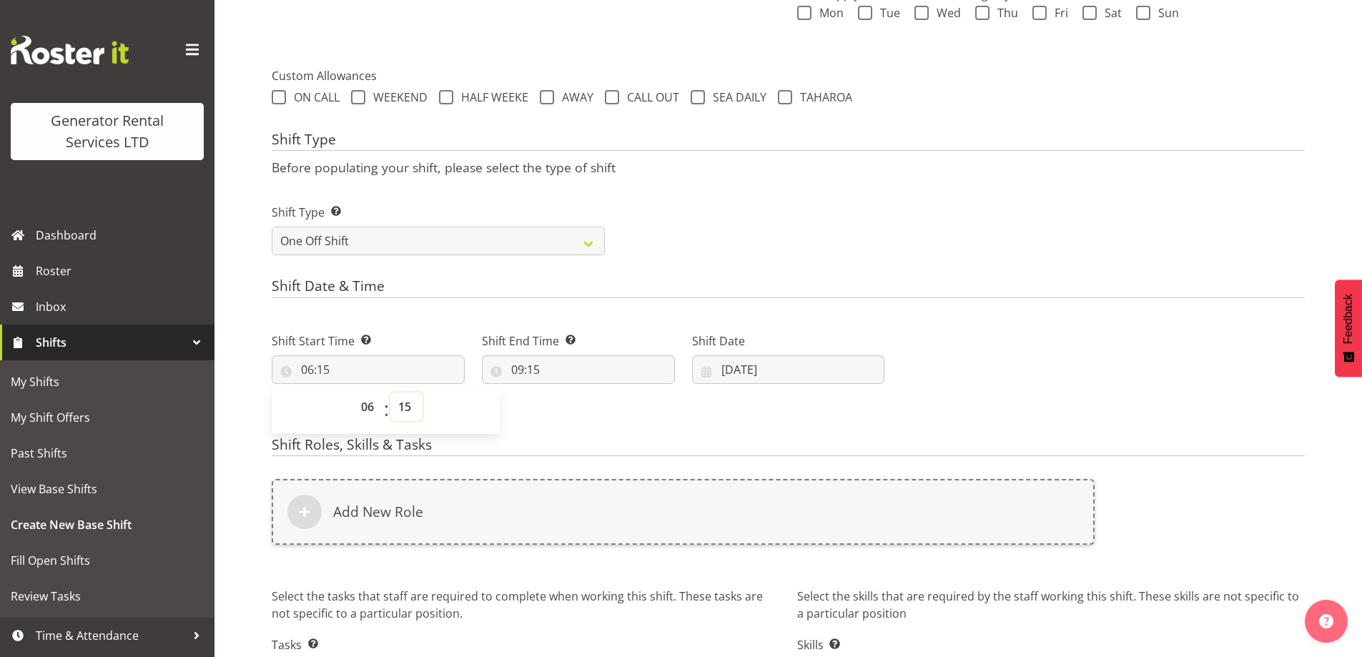
click at [401, 401] on select "00 01 02 03 04 05 06 07 08 09 10 11 12 13 14 15 16 17 18 19 20 21 22 23 24 25 2…" at bounding box center [406, 407] width 32 height 29
select select "30"
click at [390, 393] on select "00 01 02 03 04 05 06 07 08 09 10 11 12 13 14 15 16 17 18 19 20 21 22 23 24 25 2…" at bounding box center [406, 407] width 32 height 29
type input "06:30"
click at [366, 409] on select "00 01 02 03 04 05 06 07 08 09 10 11 12 13 14 15 16 17 18 19 20 21 22 23" at bounding box center [369, 407] width 32 height 29
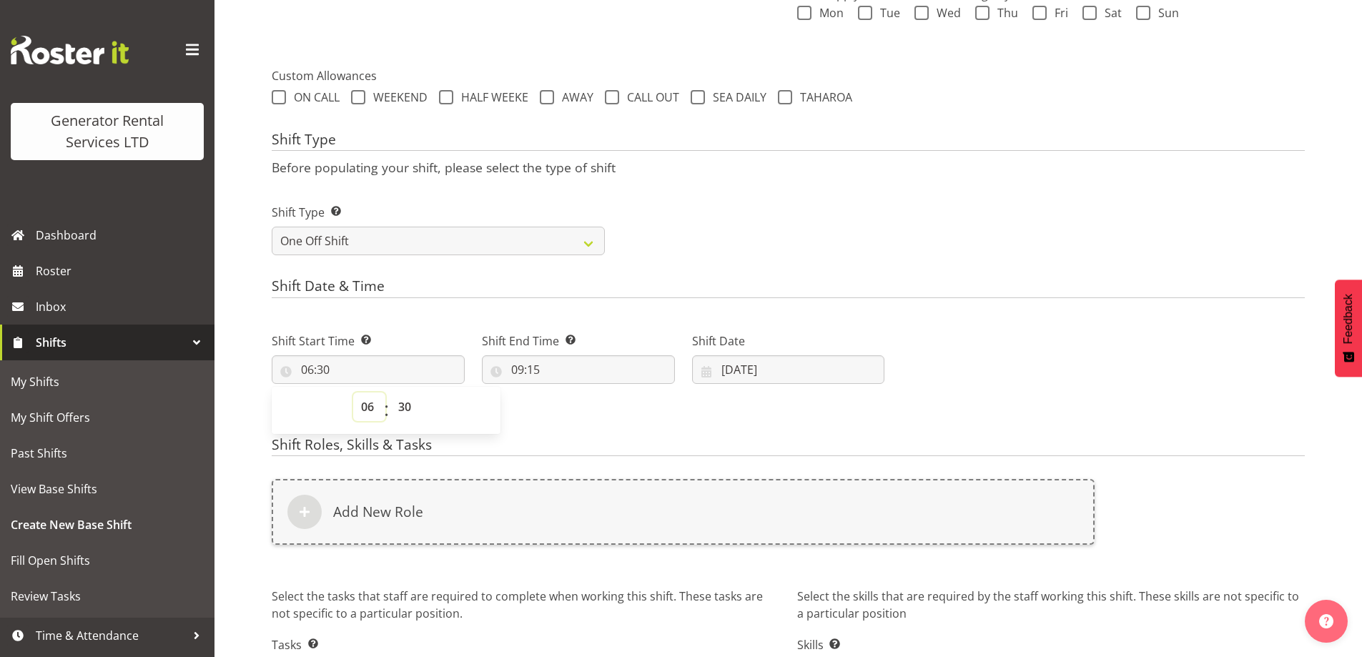
select select "5"
click at [353, 393] on select "00 01 02 03 04 05 06 07 08 09 10 11 12 13 14 15 16 17 18 19 20 21 22 23" at bounding box center [369, 407] width 32 height 29
type input "05:30"
click at [635, 378] on input "09:15" at bounding box center [578, 369] width 193 height 29
click at [584, 408] on select "00 01 02 03 04 05 06 07 08 09 10 11 12 13 14 15 16 17 18 19 20 21 22 23" at bounding box center [580, 407] width 32 height 29
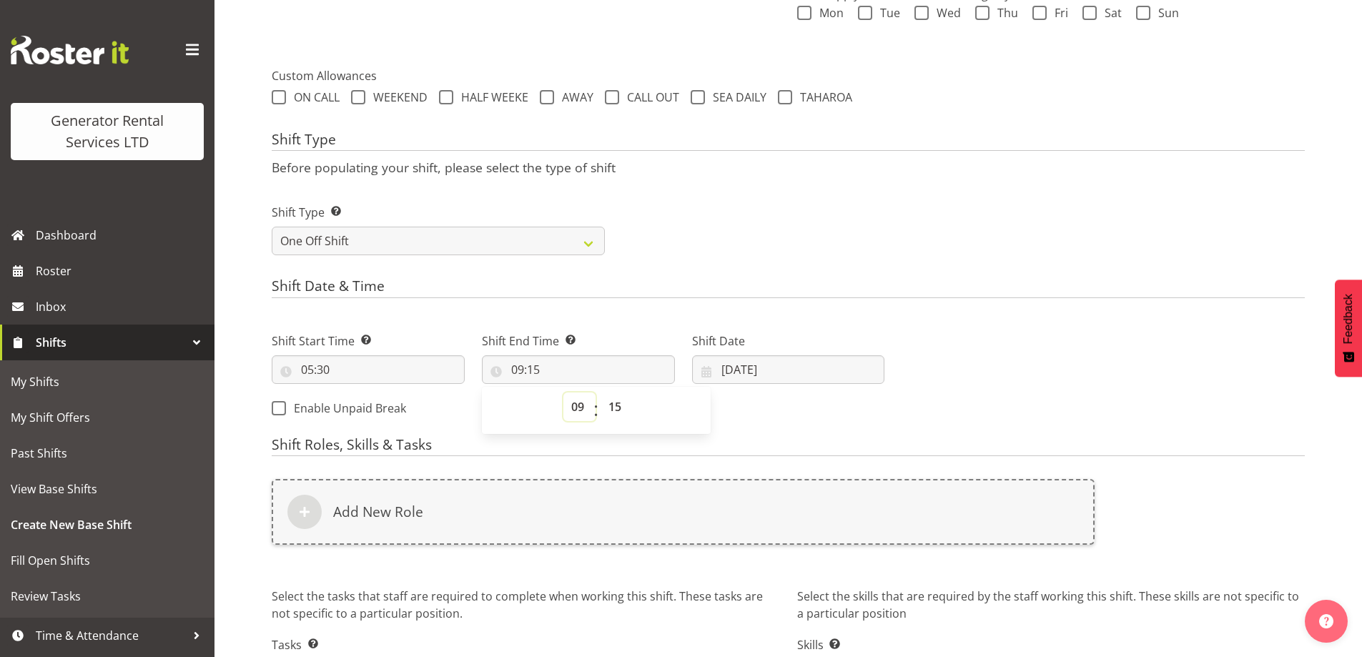
select select "16"
click at [564, 393] on select "00 01 02 03 04 05 06 07 08 09 10 11 12 13 14 15 16 17 18 19 20 21 22 23" at bounding box center [580, 407] width 32 height 29
type input "16:15"
click at [620, 401] on select "00 01 02 03 04 05 06 07 08 09 10 11 12 13 14 15 16 17 18 19 20 21 22 23 24 25 2…" at bounding box center [617, 407] width 32 height 29
select select "0"
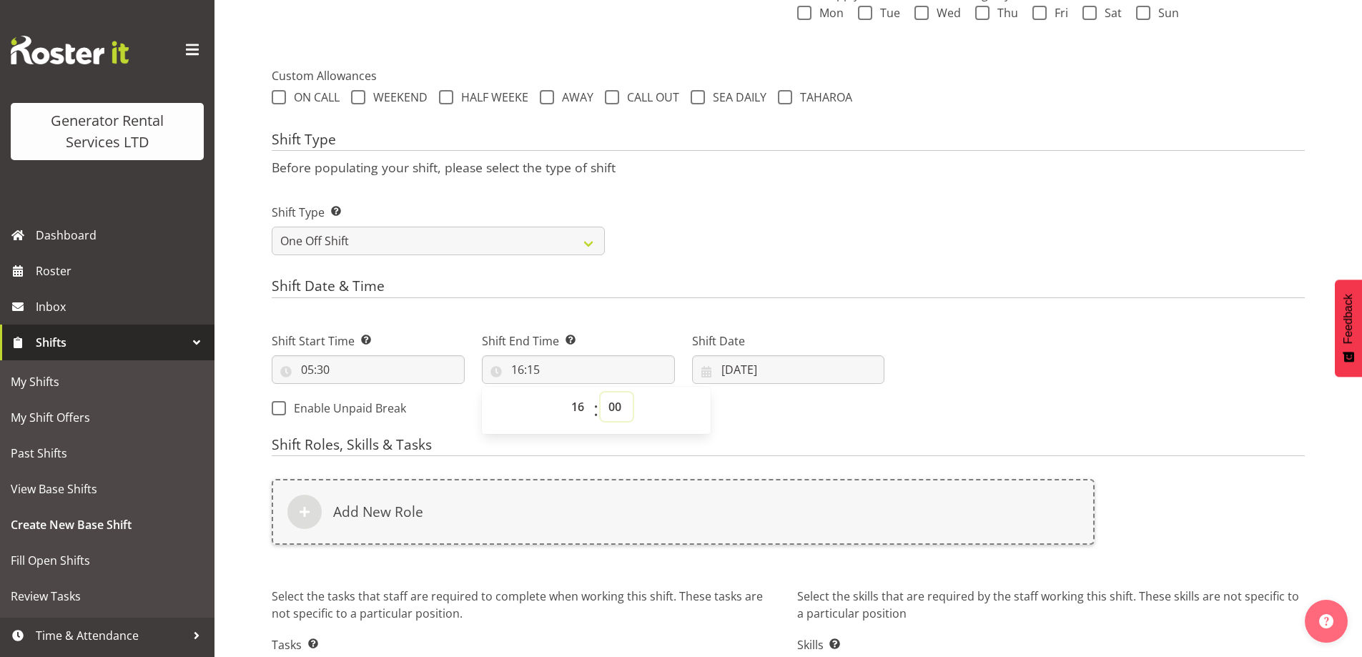
click at [601, 393] on select "00 01 02 03 04 05 06 07 08 09 10 11 12 13 14 15 16 17 18 19 20 21 22 23 24 25 2…" at bounding box center [617, 407] width 32 height 29
type input "16:00"
drag, startPoint x: 800, startPoint y: 368, endPoint x: 800, endPoint y: 382, distance: 14.3
click at [800, 371] on input "[DATE]" at bounding box center [788, 369] width 193 height 29
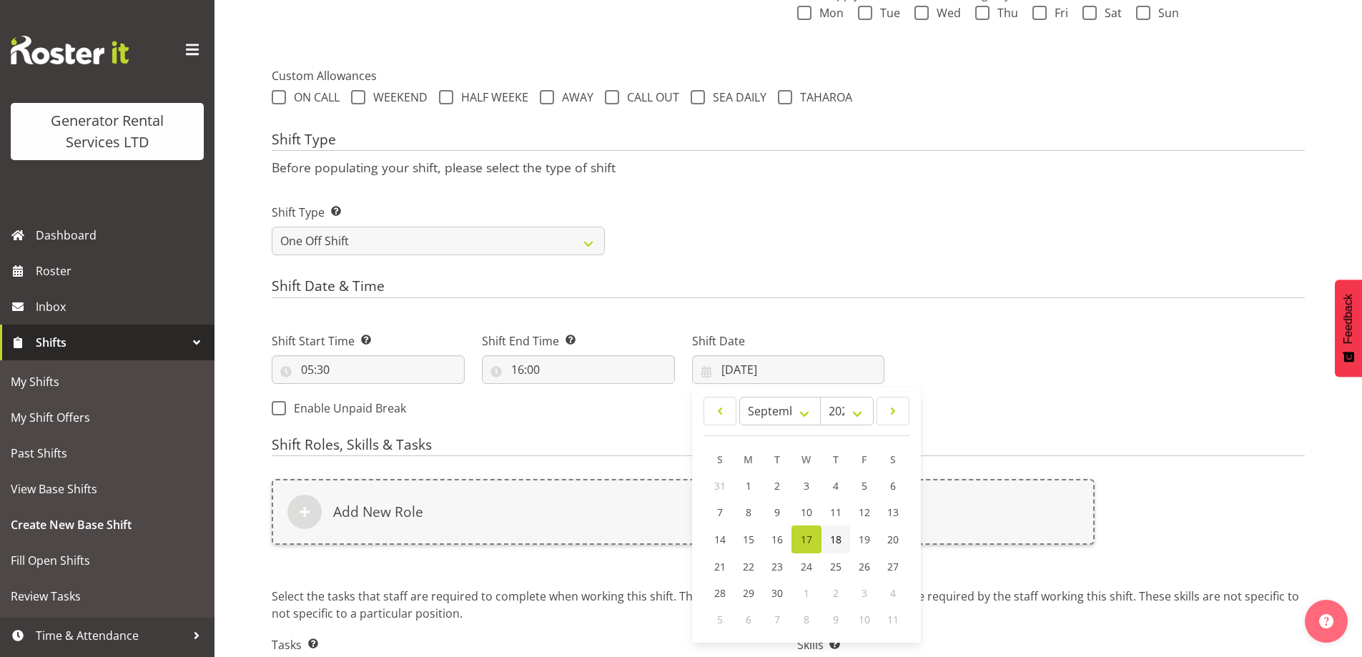
click at [845, 547] on link "18" at bounding box center [836, 540] width 29 height 28
type input "[DATE]"
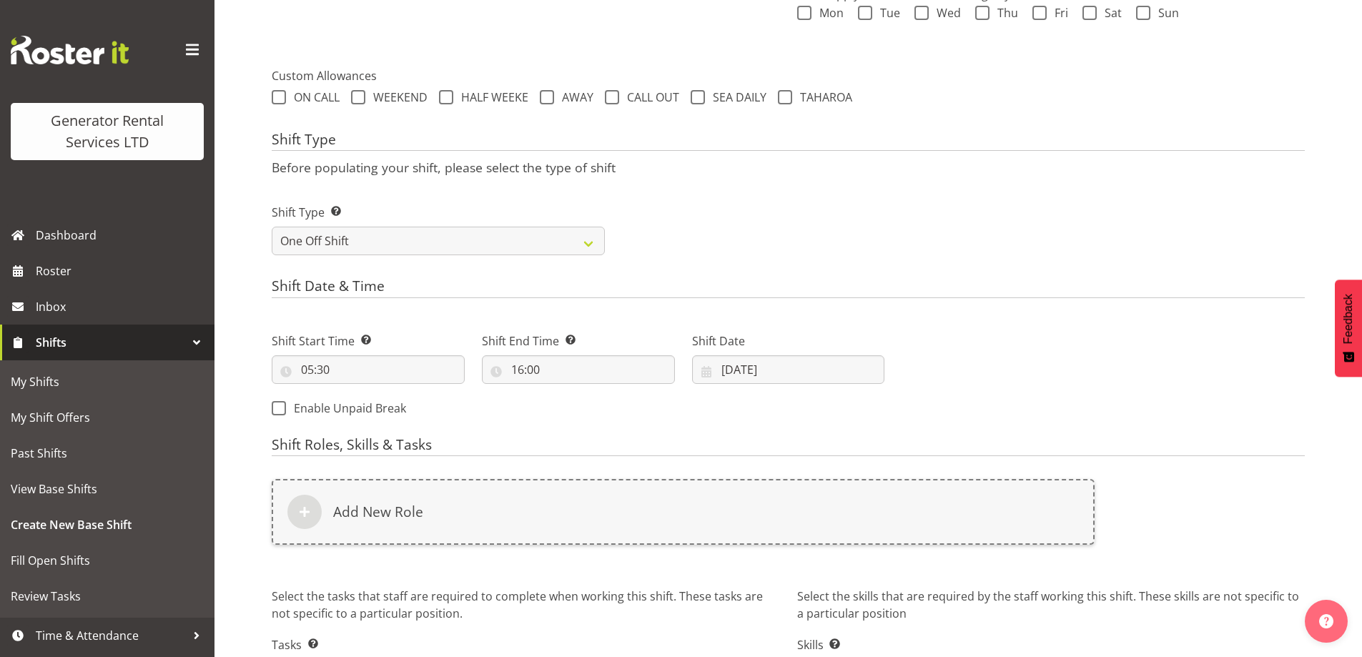
click at [759, 472] on div "Add New Role" at bounding box center [683, 521] width 840 height 100
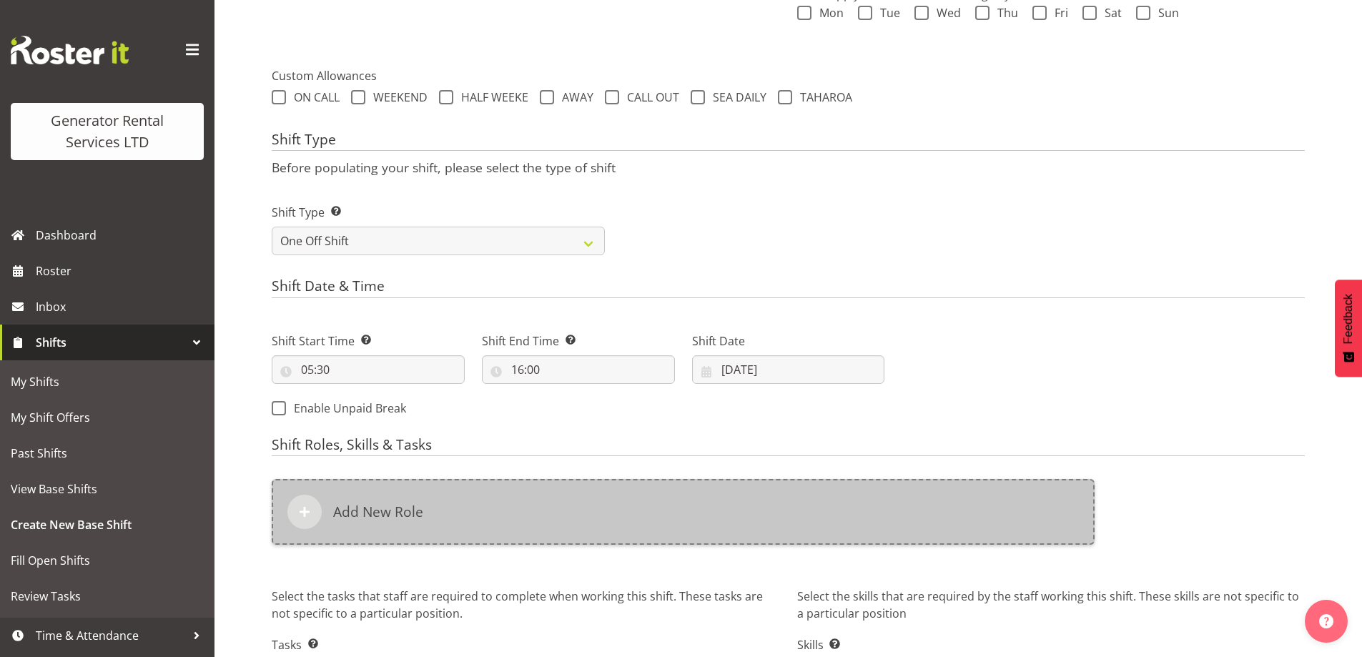
click at [726, 506] on div "Add New Role" at bounding box center [683, 512] width 823 height 66
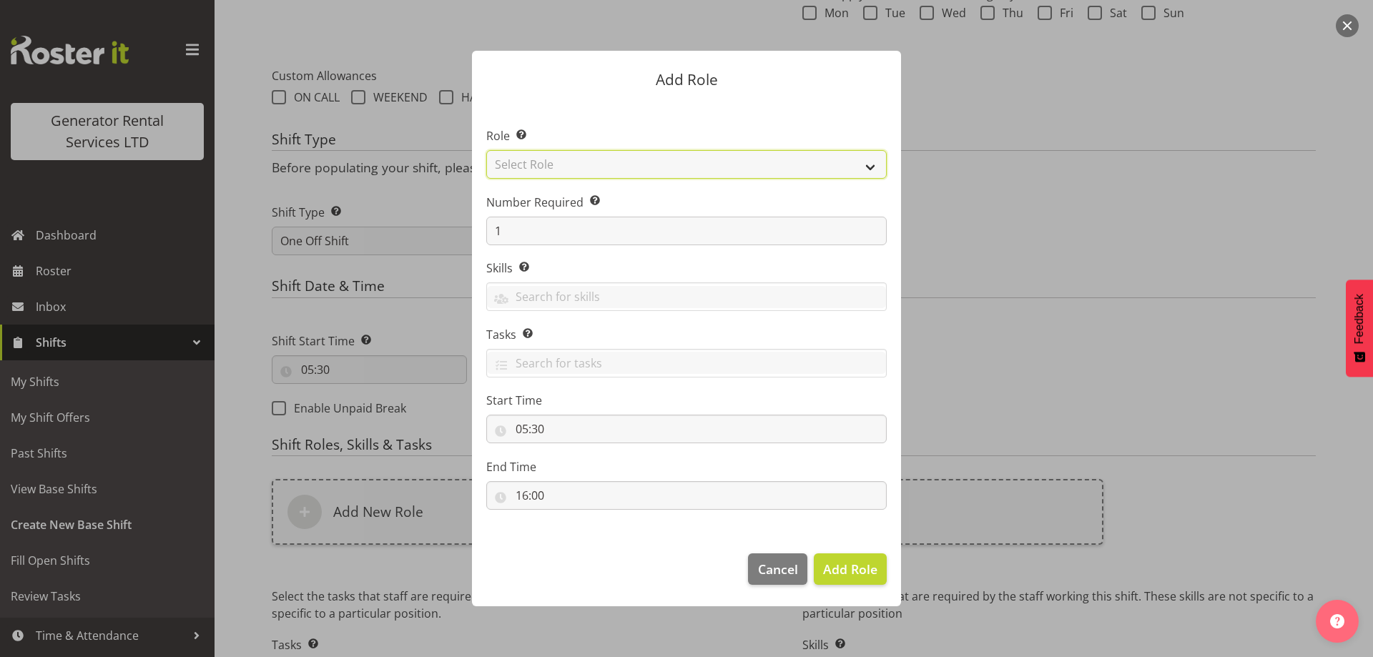
click at [558, 162] on select "Select Role Account Manager Electrician Engineering GM HSEQ manager MECH Mechan…" at bounding box center [686, 164] width 401 height 29
select select "21"
click at [486, 150] on select "Select Role Account Manager Electrician Engineering GM HSEQ manager MECH Mechan…" at bounding box center [686, 164] width 401 height 29
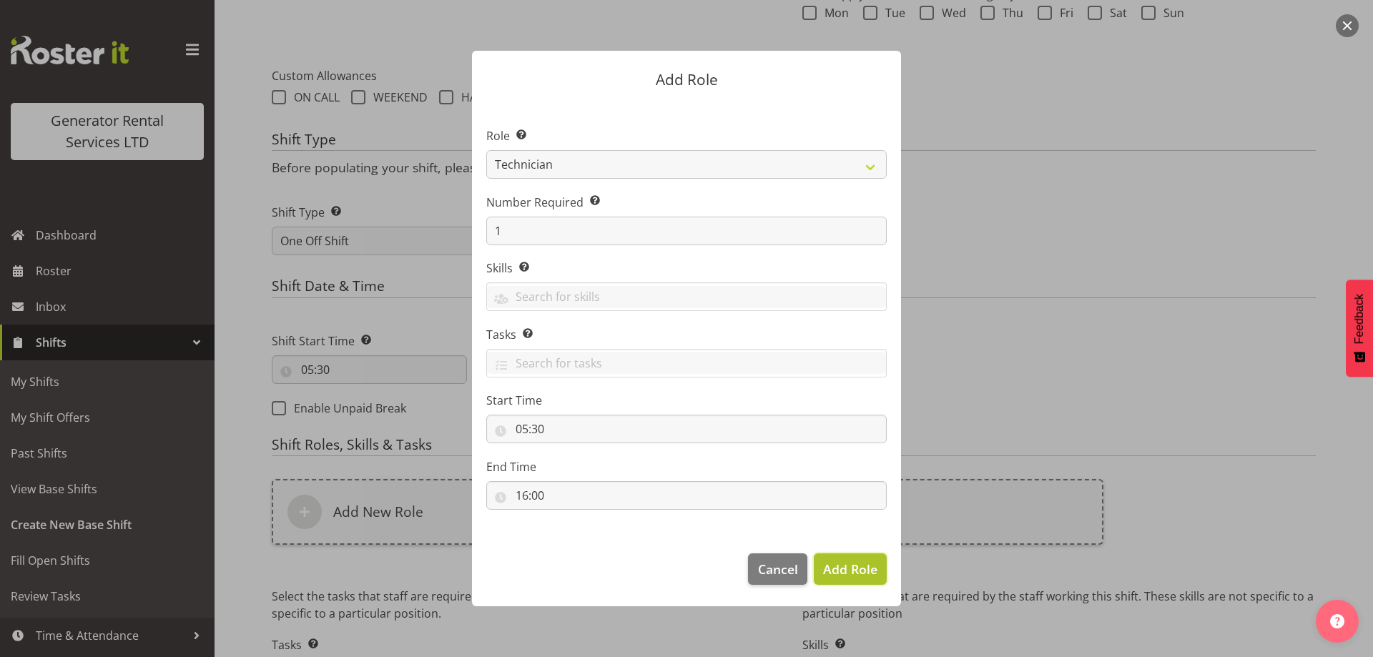
click at [854, 581] on button "Add Role" at bounding box center [850, 569] width 73 height 31
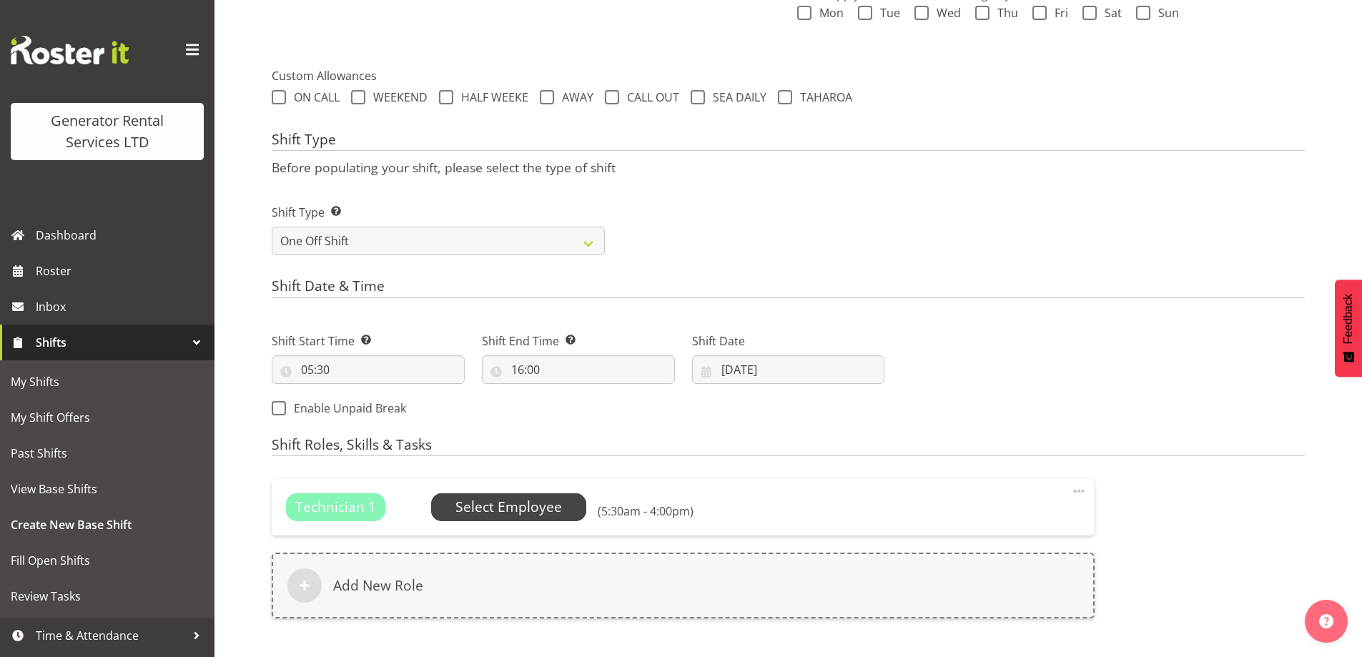
click at [527, 496] on span "Select Employee" at bounding box center [509, 506] width 156 height 27
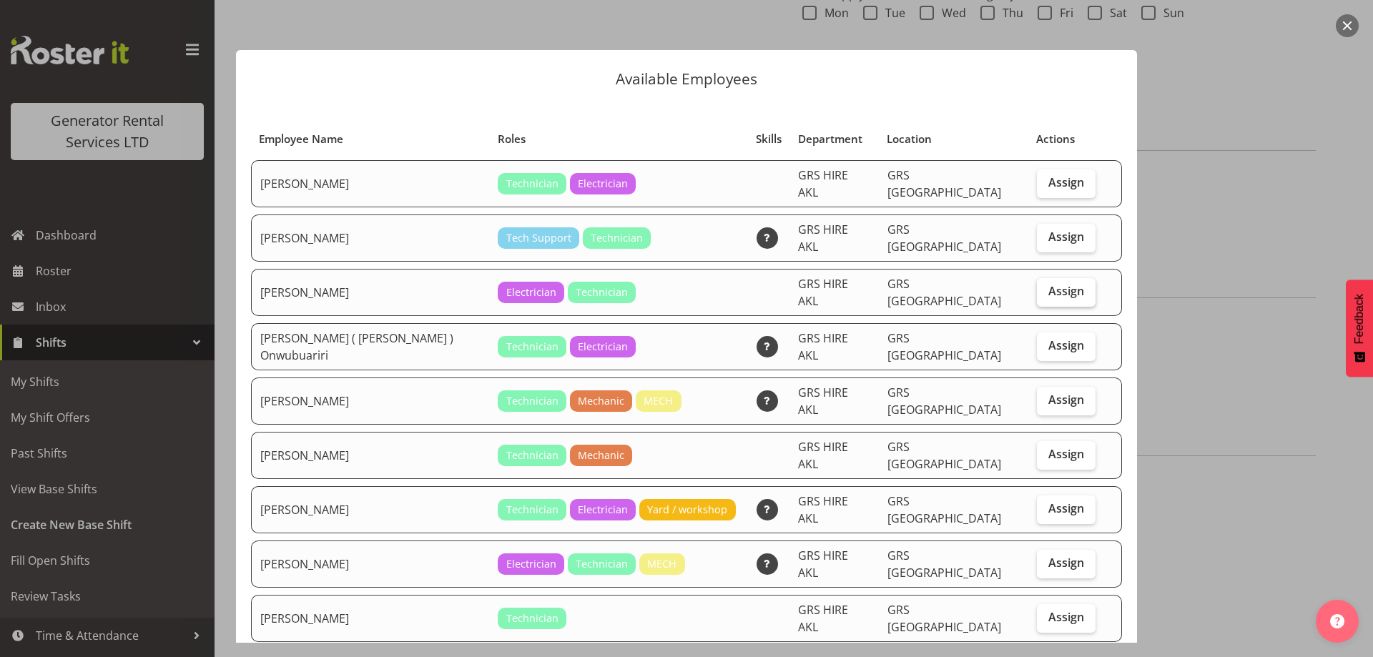
click at [1047, 278] on label "Assign" at bounding box center [1066, 292] width 59 height 29
click at [1046, 287] on input "Assign" at bounding box center [1041, 291] width 9 height 9
checkbox input "true"
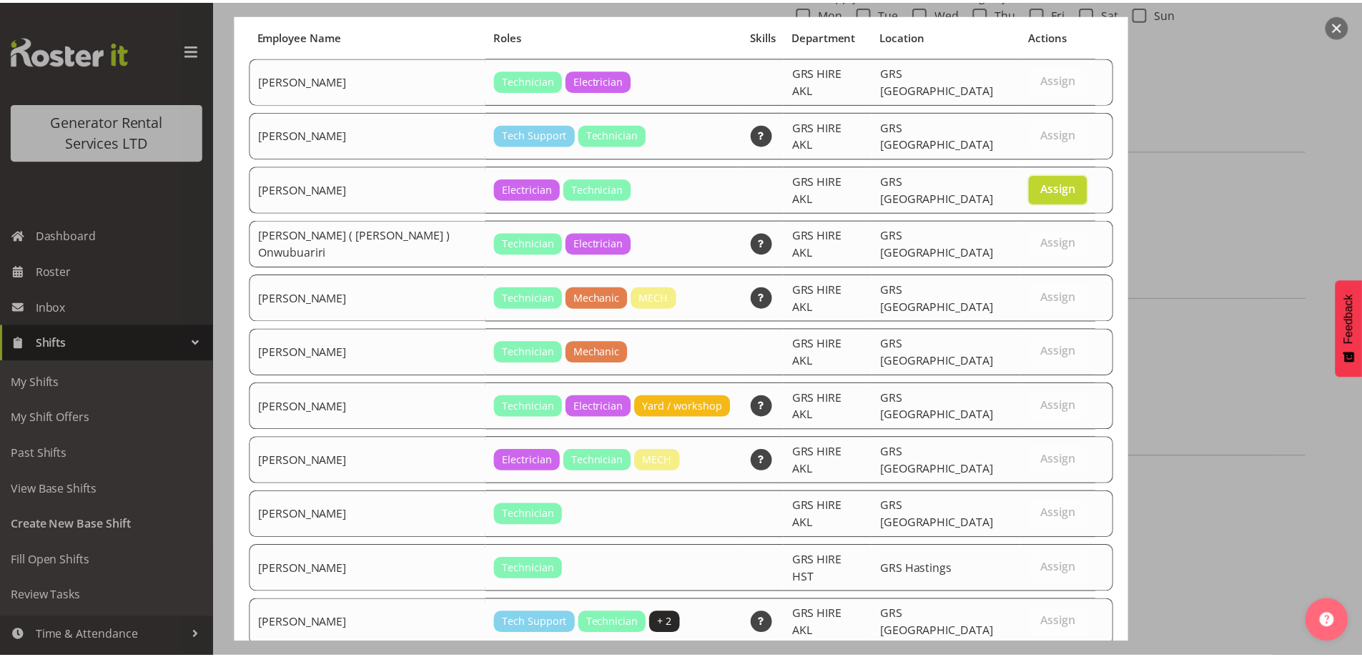
scroll to position [134, 0]
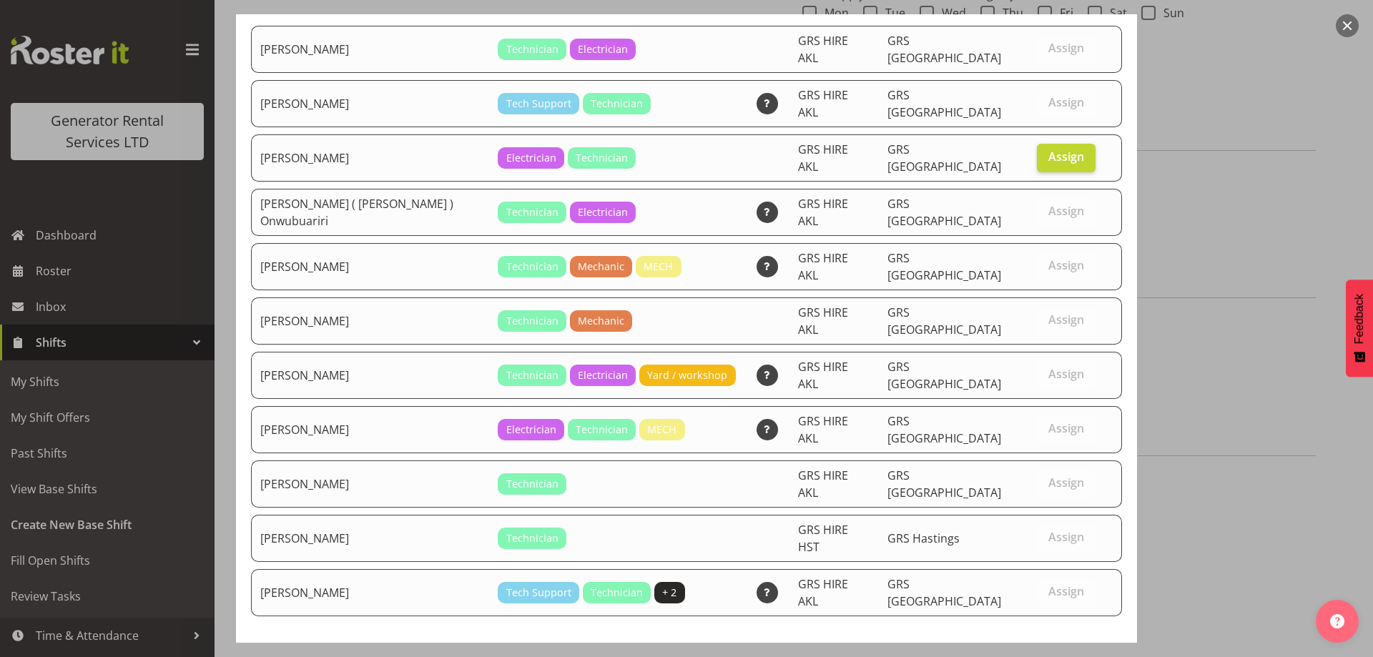
click at [1099, 657] on span "Set [PERSON_NAME] as default for this position" at bounding box center [969, 668] width 289 height 17
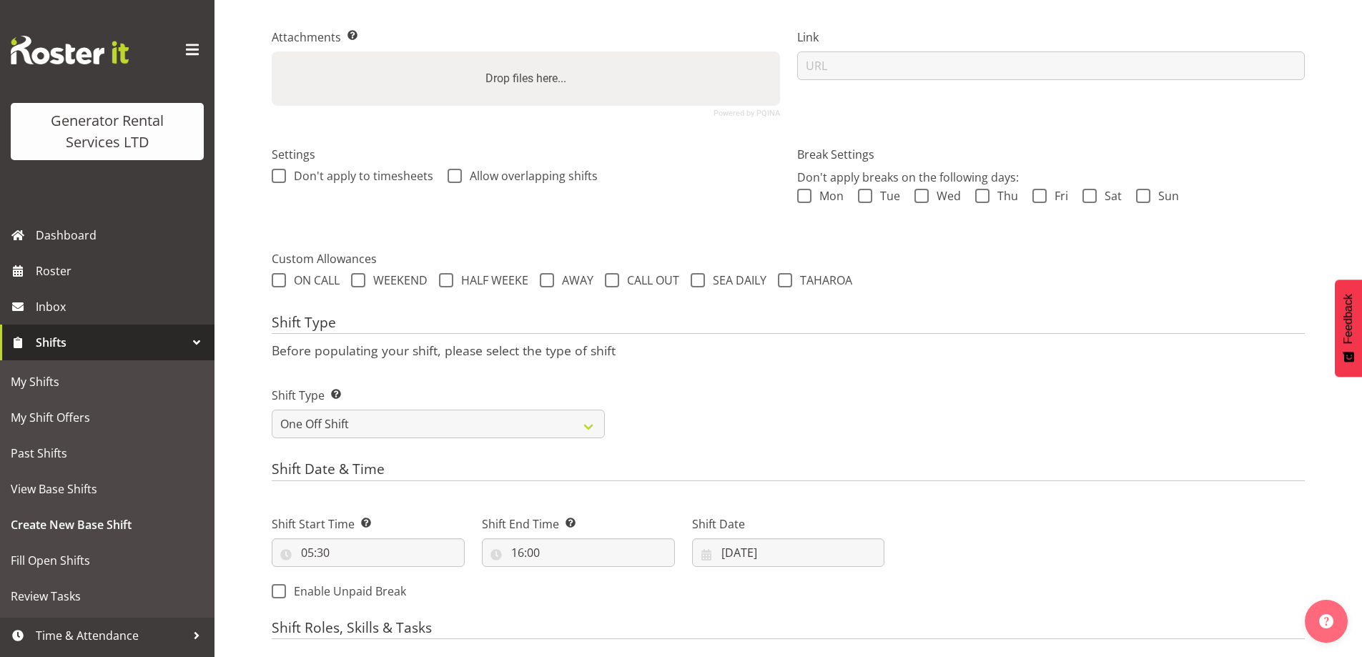
scroll to position [0, 0]
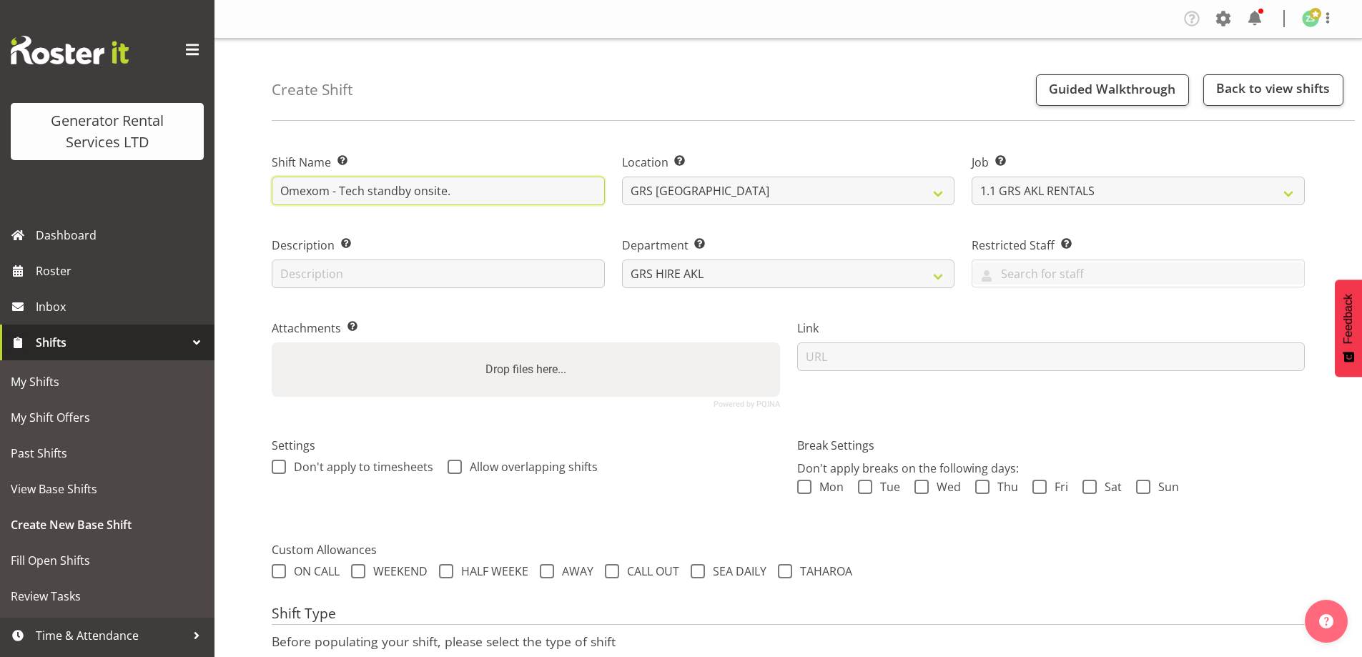
click at [517, 190] on input "Omexom - Tech standby onsite." at bounding box center [438, 191] width 333 height 29
click at [370, 196] on input "Omexom - Tech standby onsite." at bounding box center [438, 191] width 333 height 29
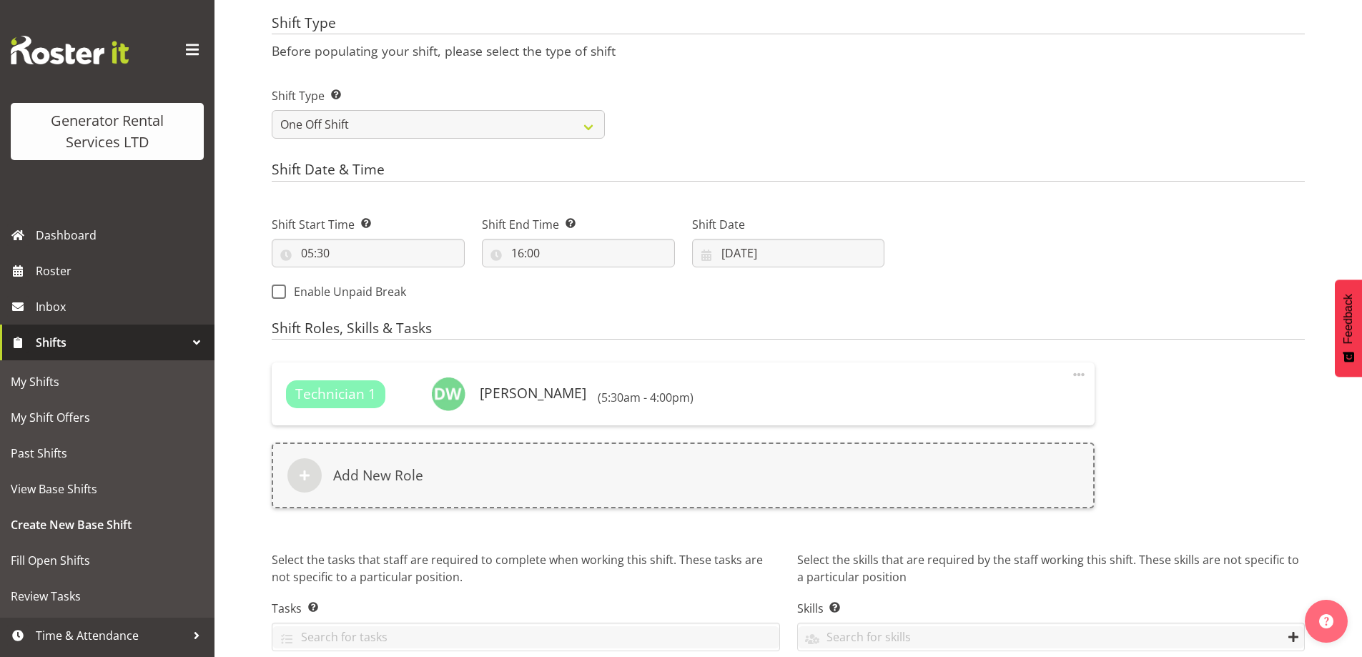
scroll to position [644, 0]
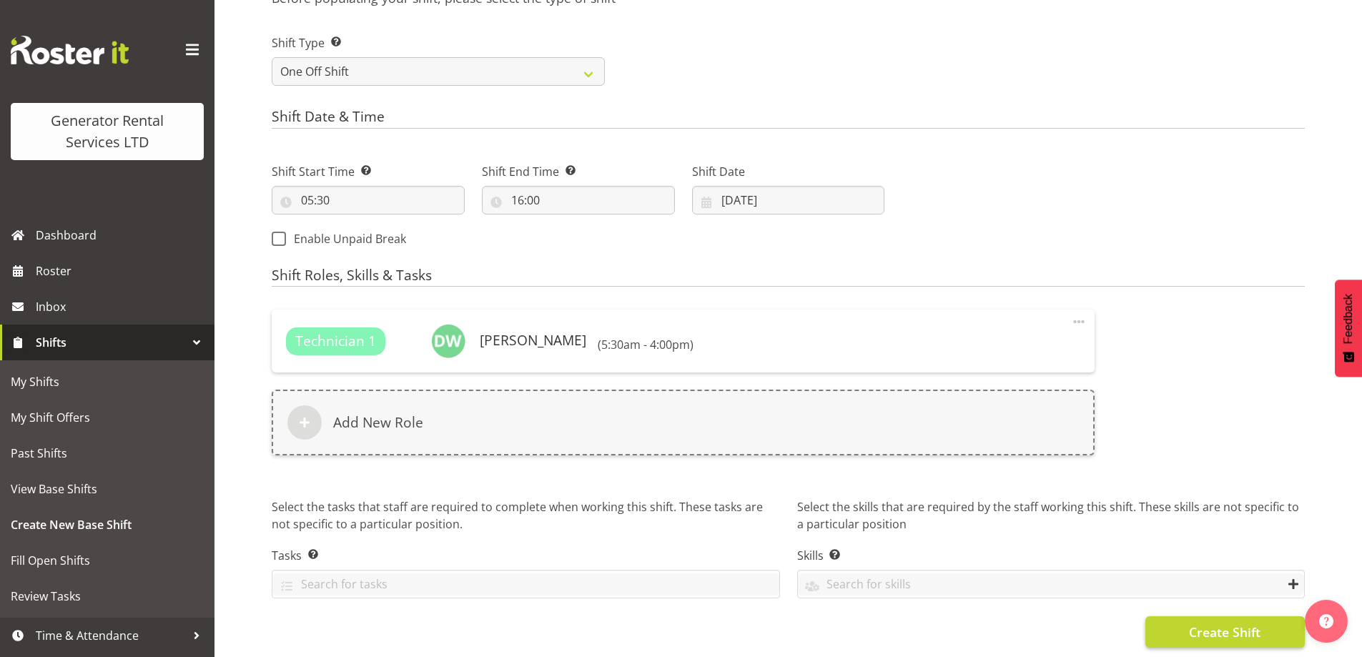
type input "Omexom - Tech to start generator and standby onsite. 6am onsite"
click at [1239, 624] on span "Create Shift" at bounding box center [1225, 632] width 72 height 19
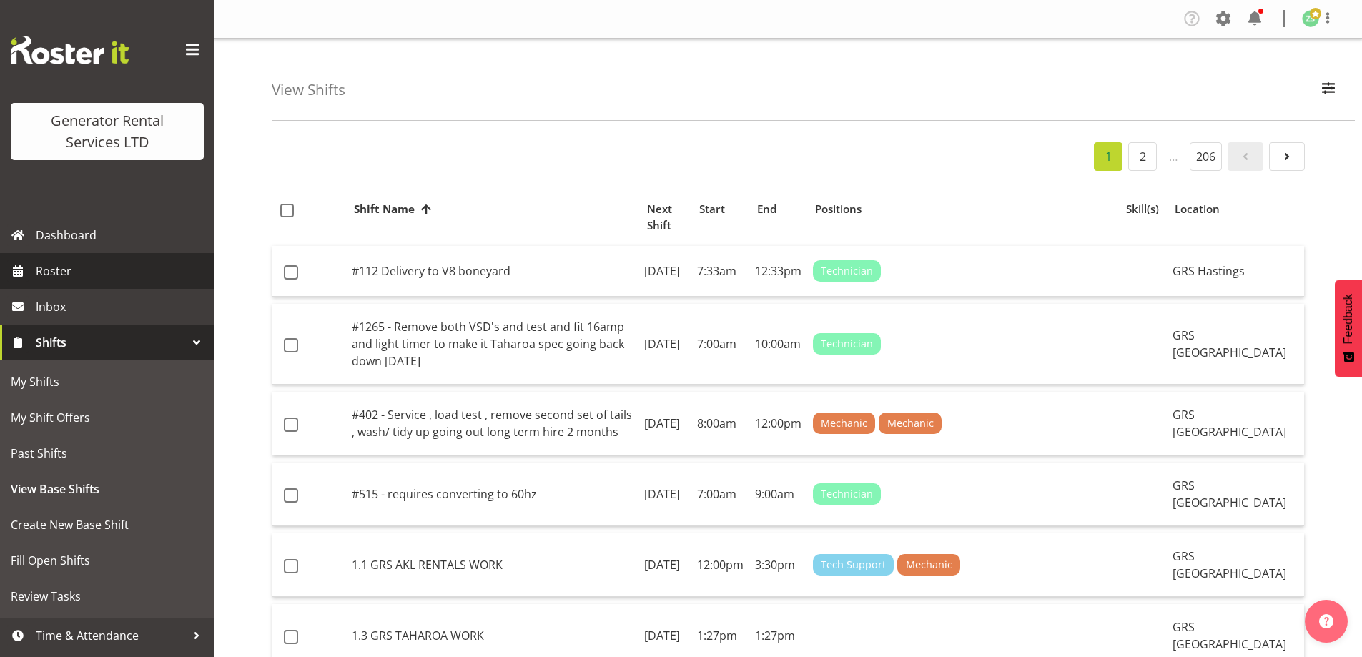
click at [98, 283] on link "Roster" at bounding box center [107, 271] width 215 height 36
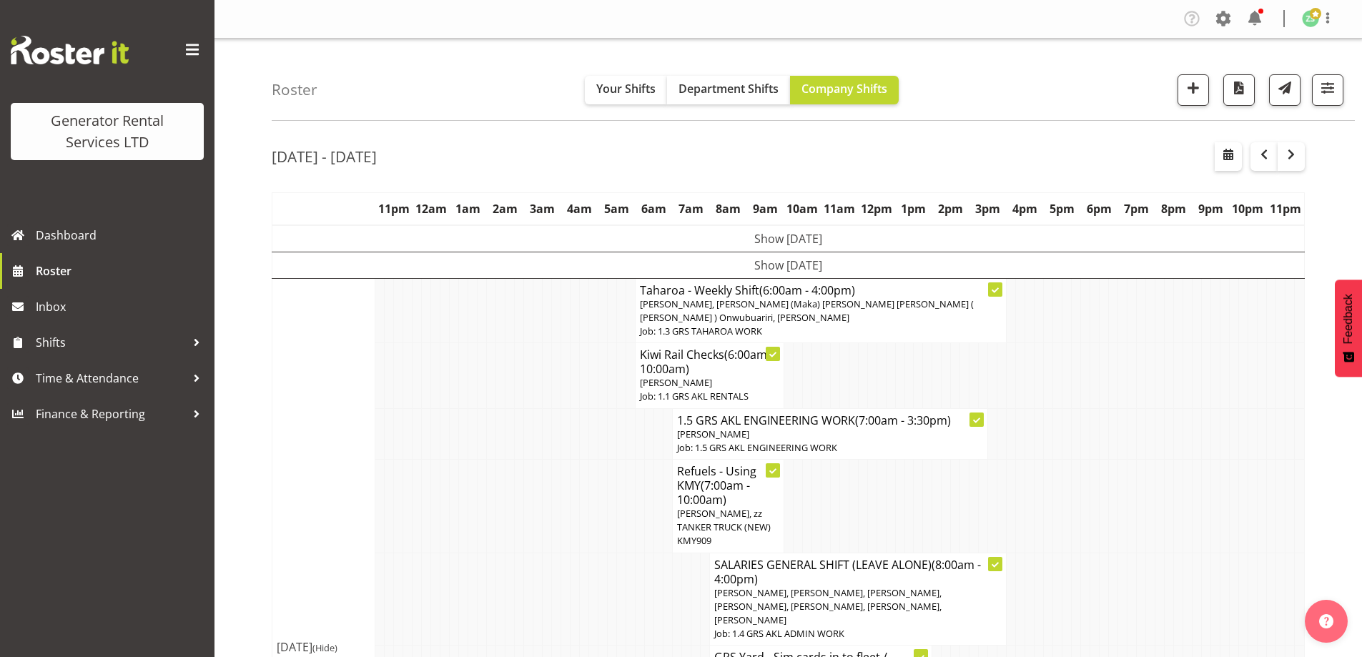
click at [416, 446] on td at bounding box center [417, 433] width 9 height 51
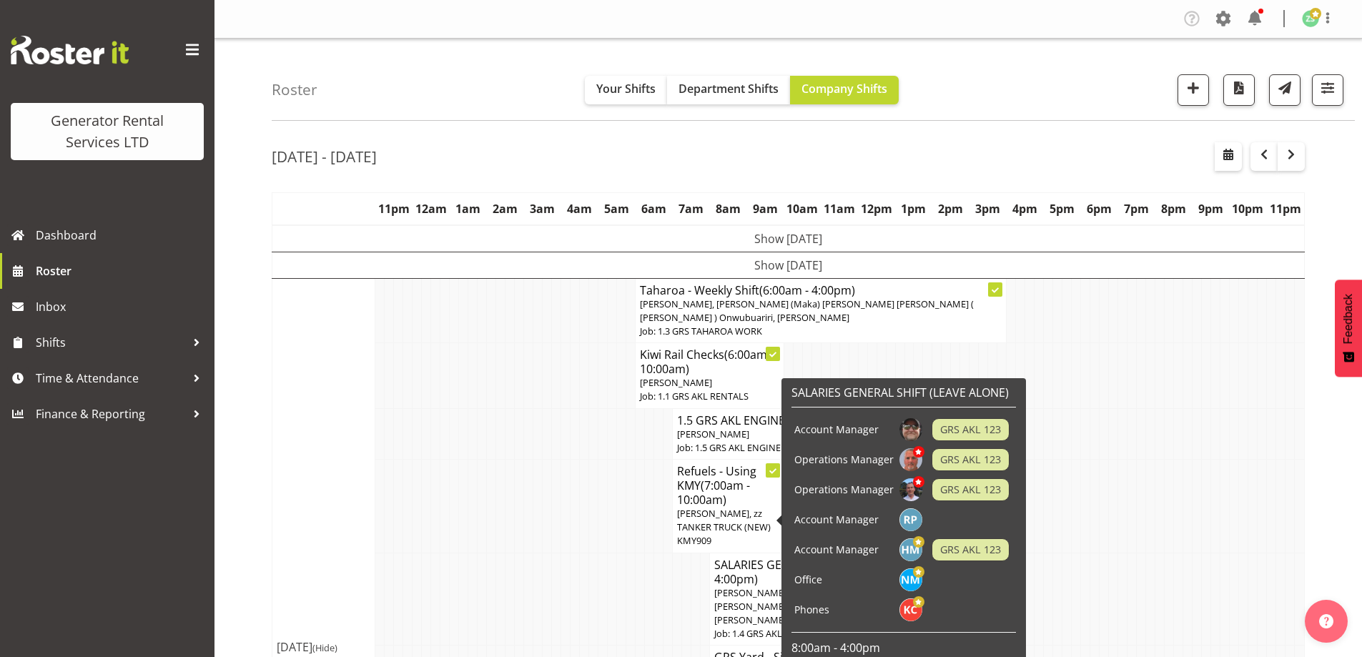
click at [552, 498] on td at bounding box center [556, 506] width 9 height 94
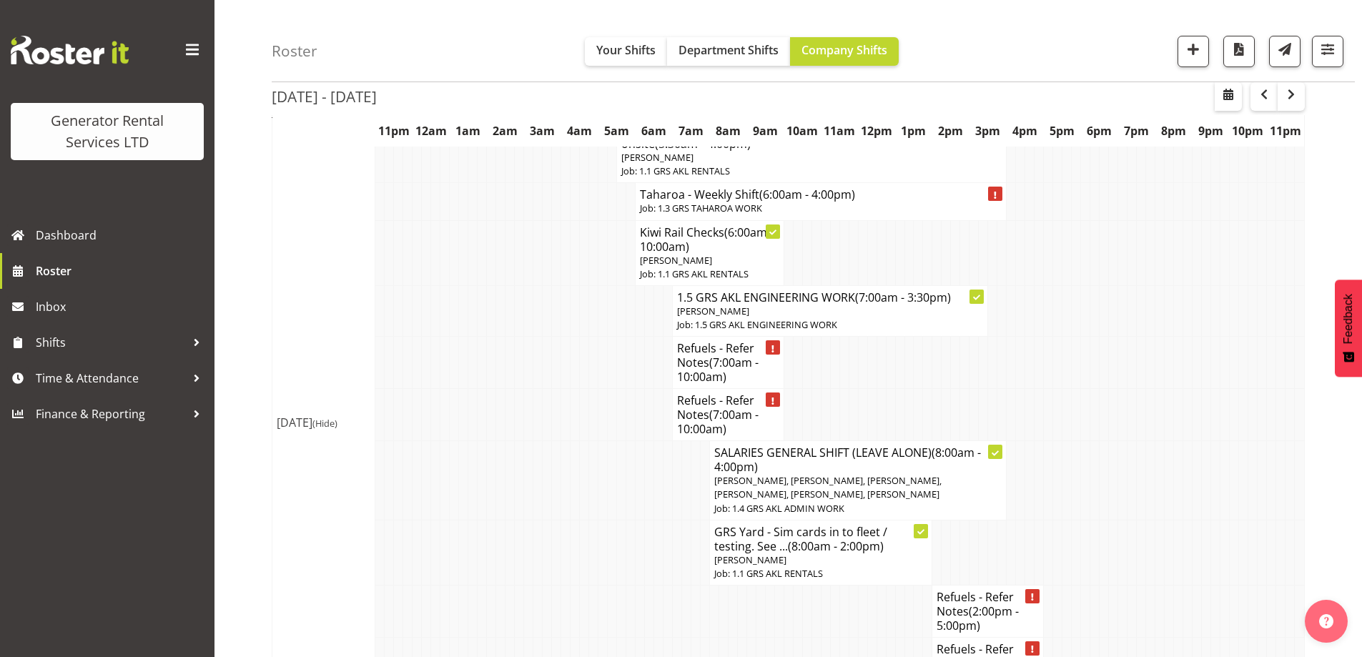
scroll to position [1073, 0]
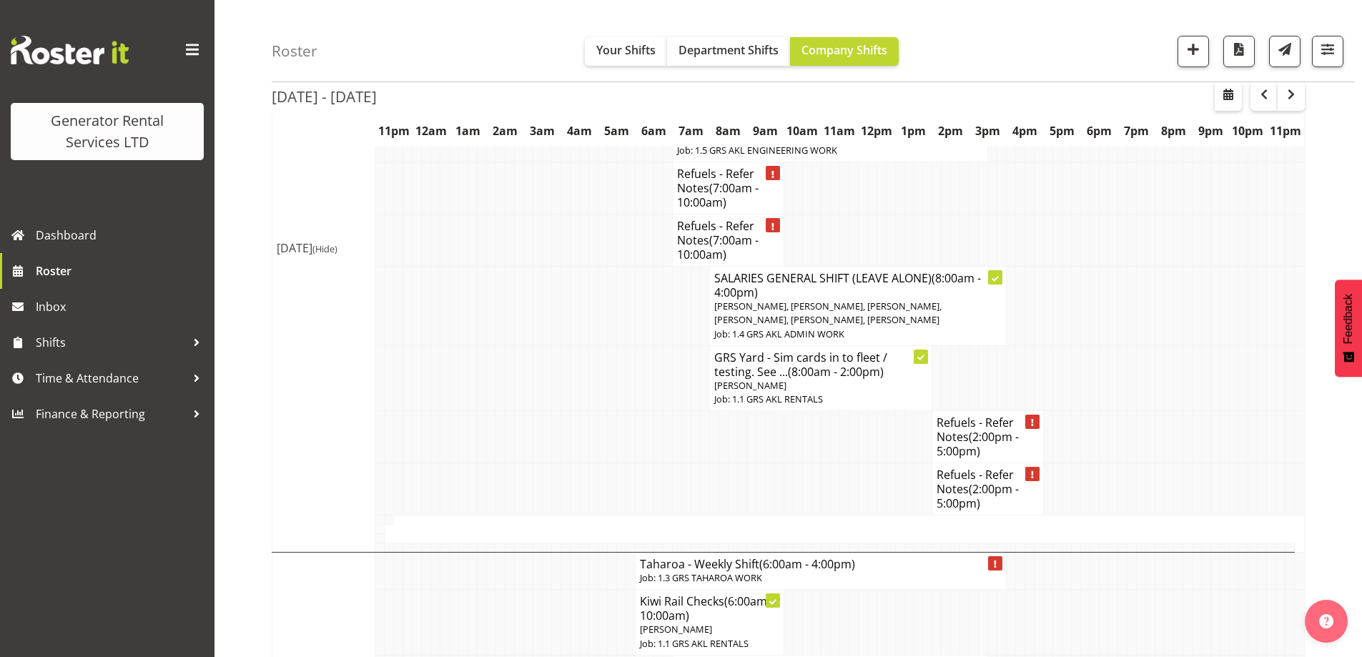
click at [547, 411] on tr "Refuels - Refer Notes (2:00pm - 5:00pm)" at bounding box center [788, 437] width 1033 height 52
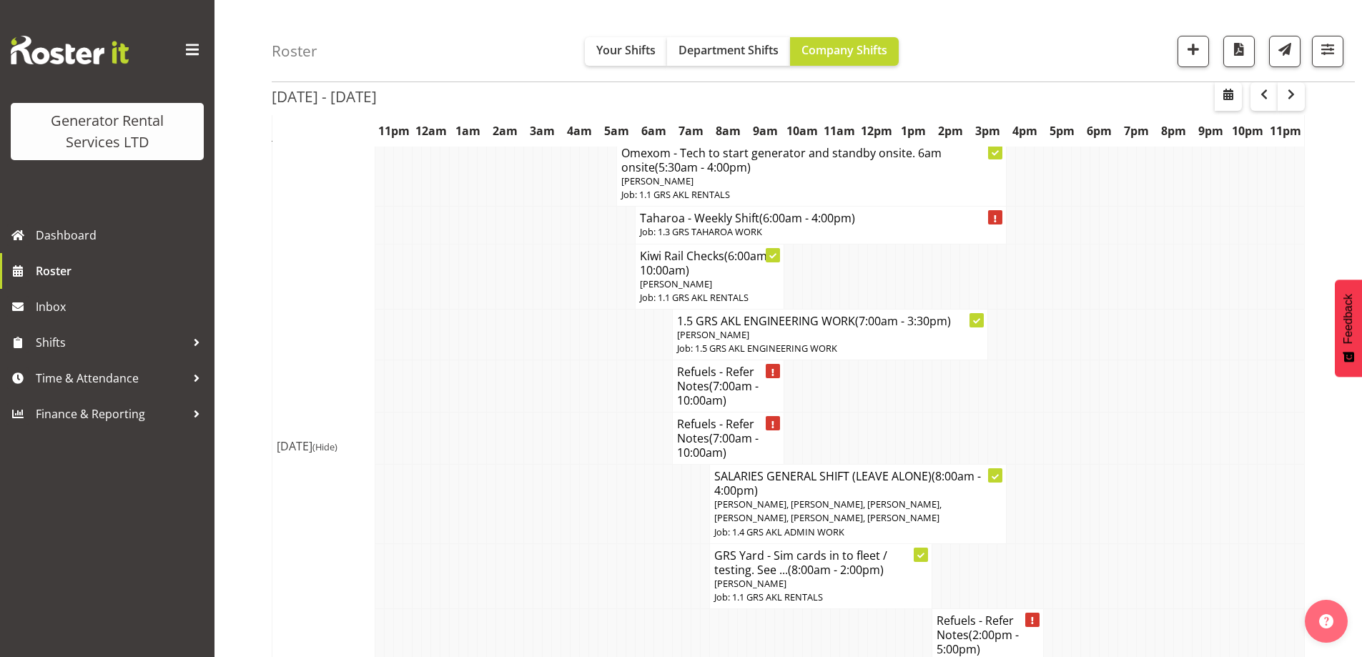
scroll to position [858, 0]
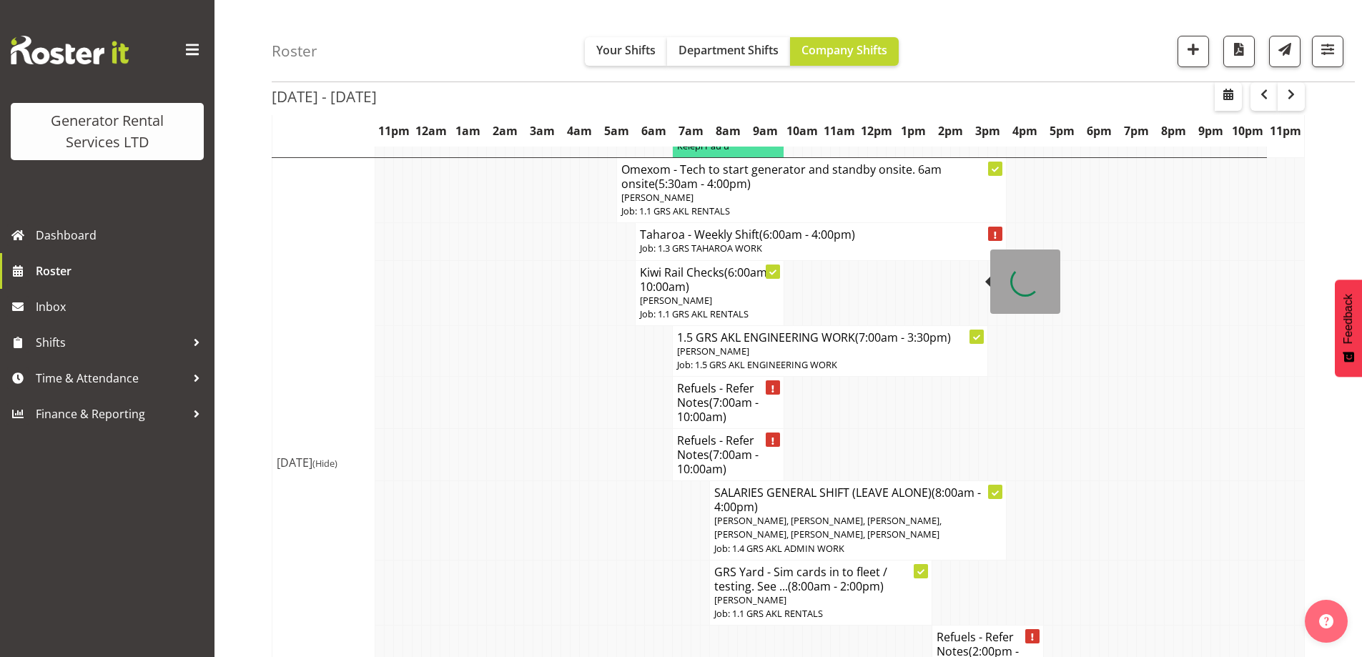
click at [535, 481] on td at bounding box center [538, 520] width 9 height 79
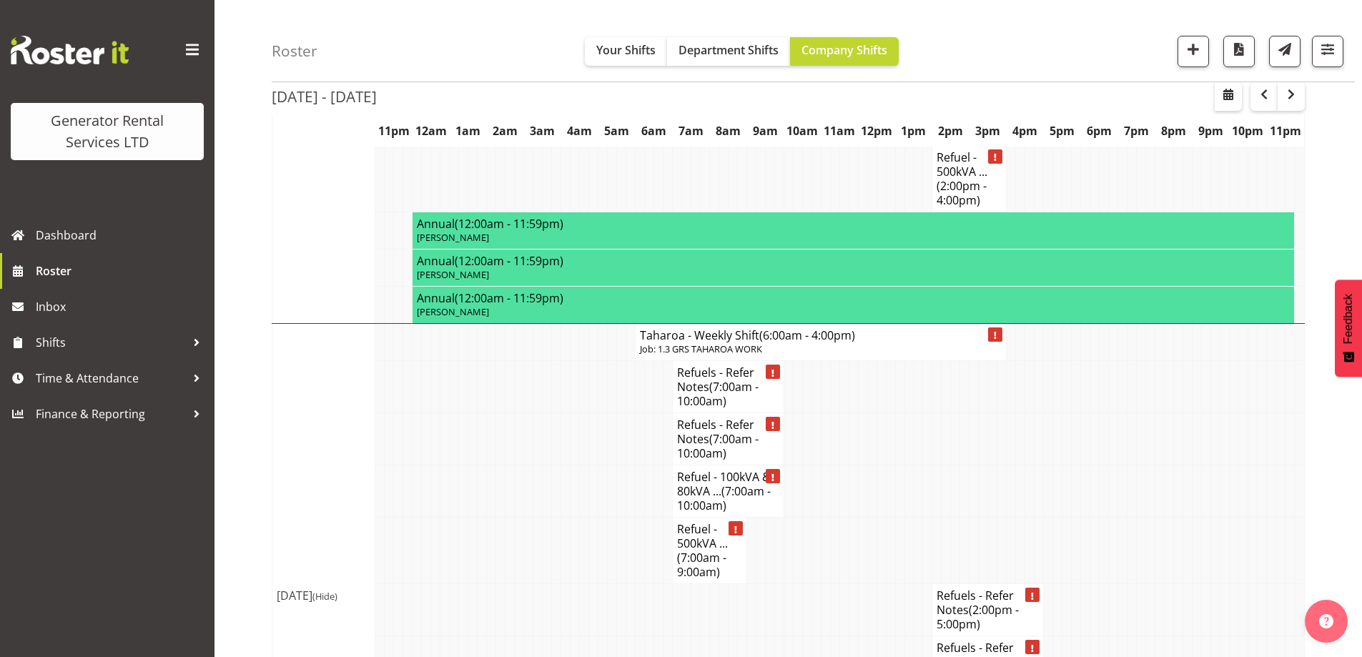
scroll to position [2964, 0]
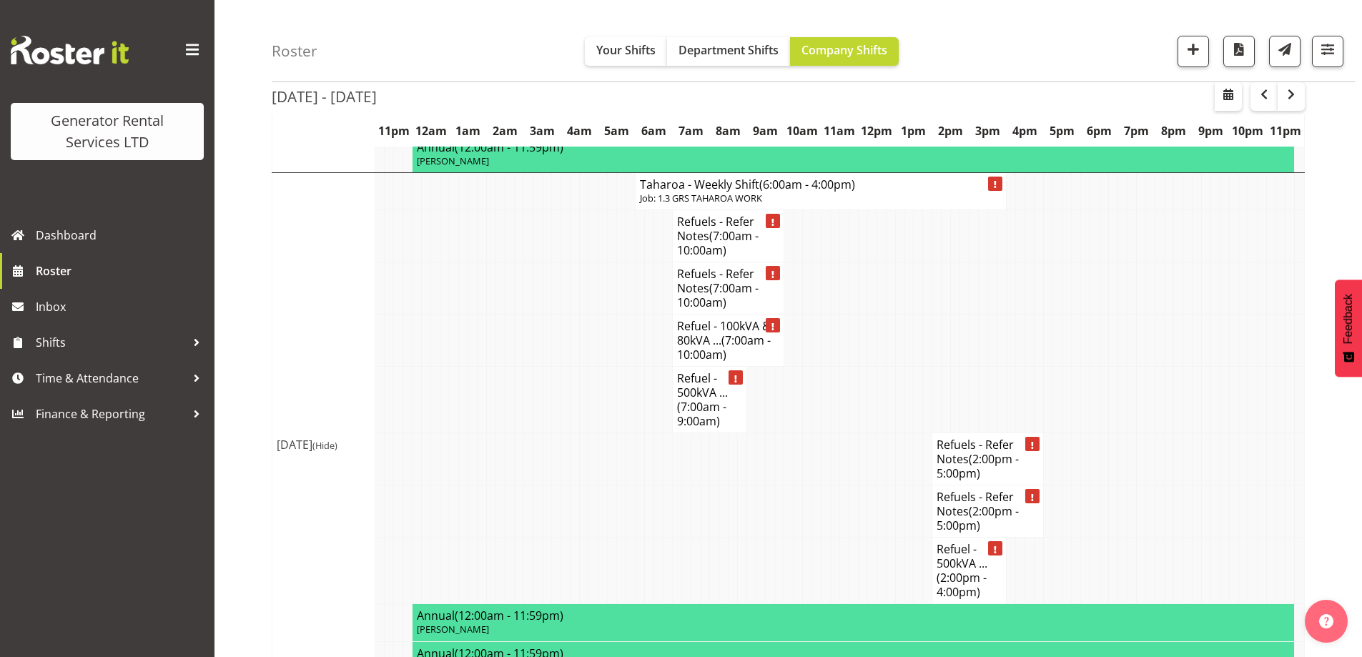
click at [580, 433] on td at bounding box center [584, 459] width 9 height 52
